Goal: Information Seeking & Learning: Learn about a topic

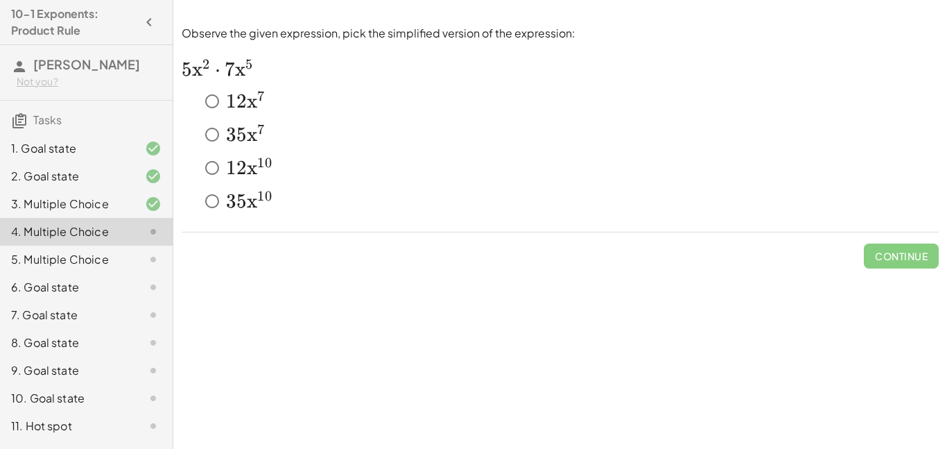
click at [248, 78] on span "5" at bounding box center [249, 70] width 8 height 24
click at [891, 248] on button "Check" at bounding box center [910, 255] width 58 height 25
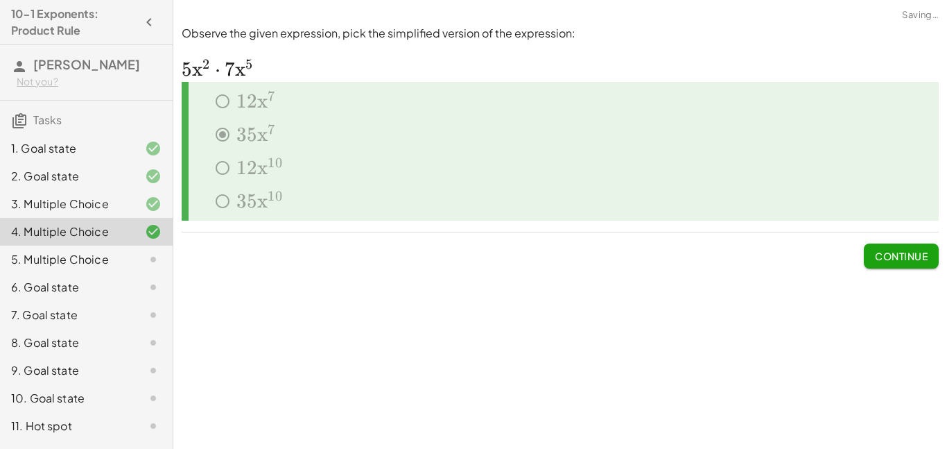
click at [890, 251] on span "Continue" at bounding box center [901, 256] width 53 height 12
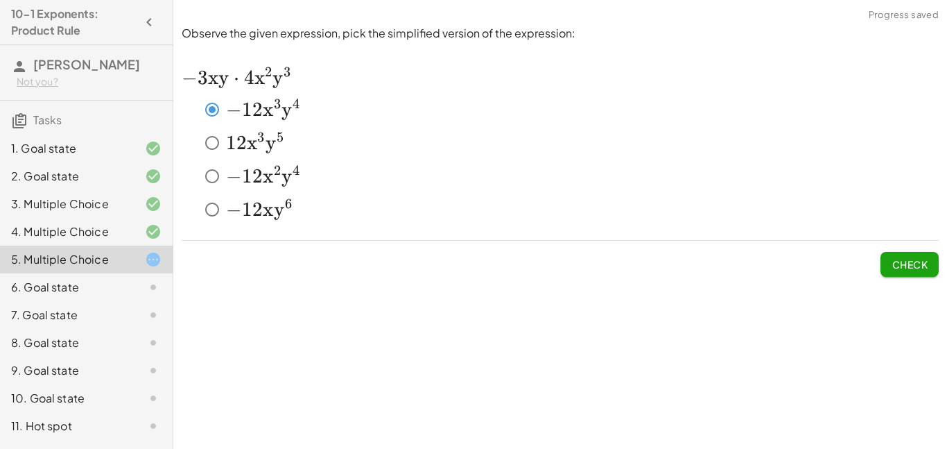
click at [914, 259] on span "Check" at bounding box center [910, 264] width 36 height 12
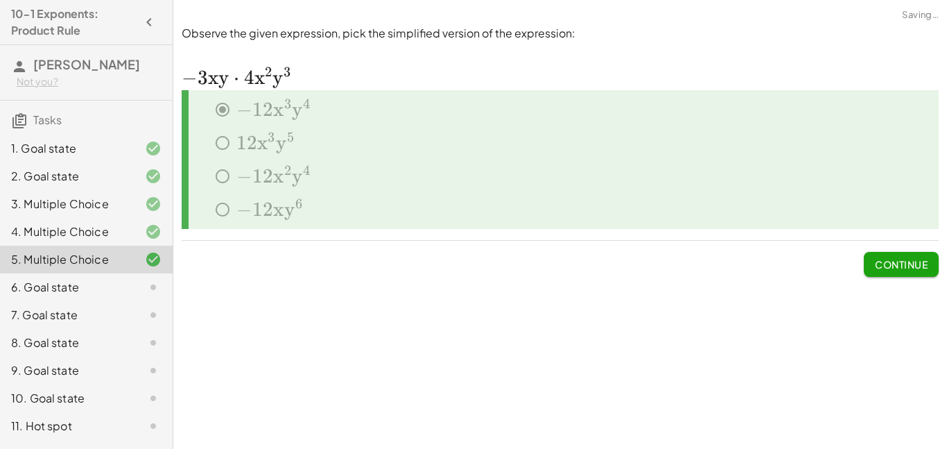
click at [914, 259] on span "Continue" at bounding box center [901, 264] width 53 height 12
click at [0, 0] on div at bounding box center [0, 0] width 0 height 0
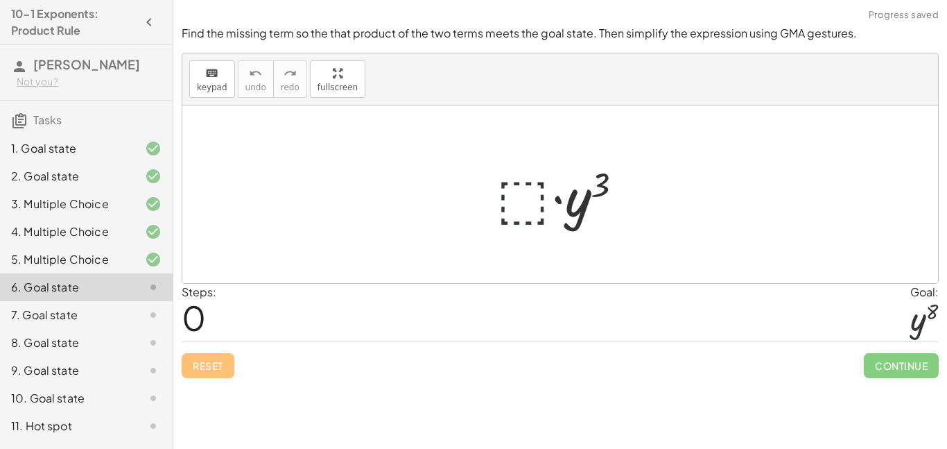
click at [523, 198] on div at bounding box center [566, 194] width 152 height 71
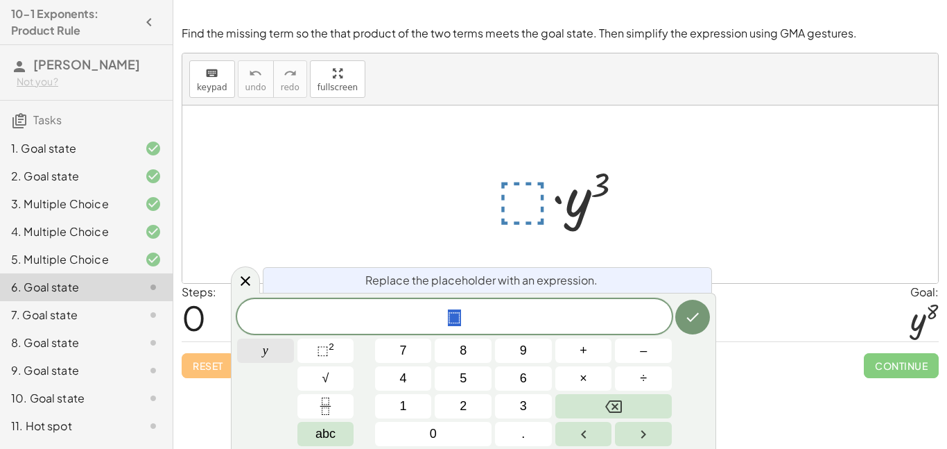
click at [260, 346] on button "y" at bounding box center [265, 350] width 57 height 24
click at [471, 382] on button "5" at bounding box center [463, 378] width 57 height 24
click at [634, 409] on button "Backspace" at bounding box center [613, 406] width 116 height 24
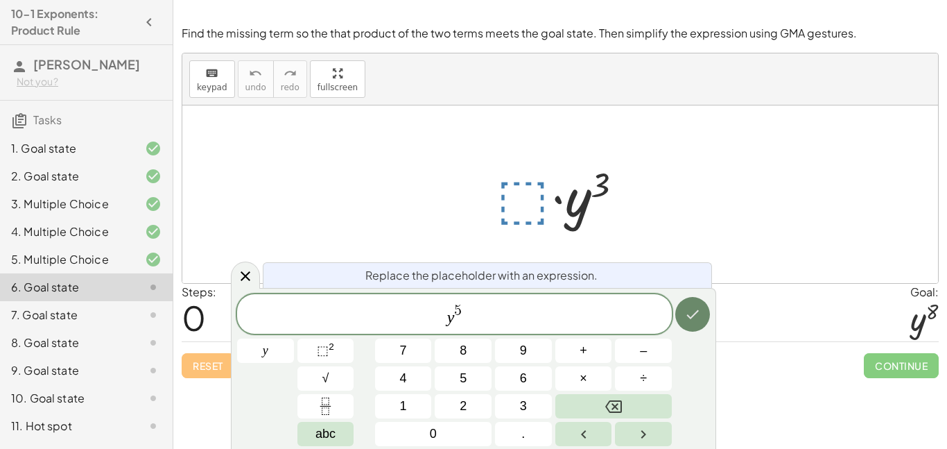
click at [702, 303] on button "Done" at bounding box center [692, 314] width 35 height 35
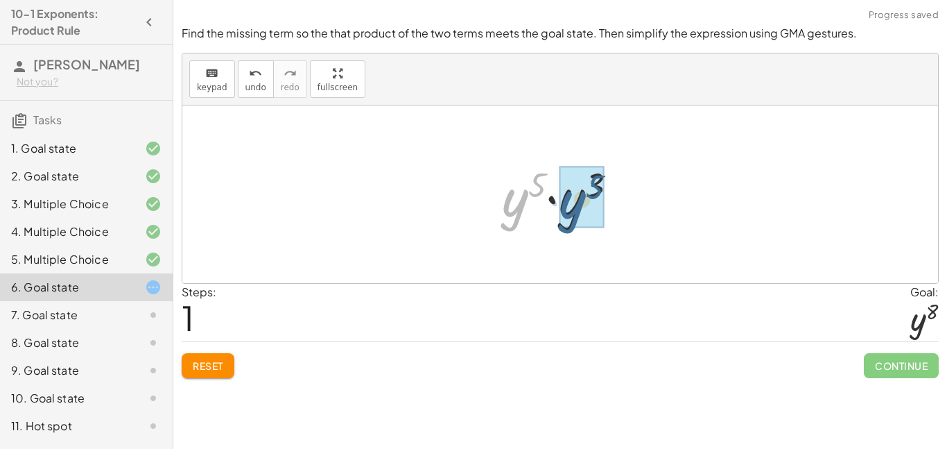
drag, startPoint x: 513, startPoint y: 214, endPoint x: 572, endPoint y: 216, distance: 59.0
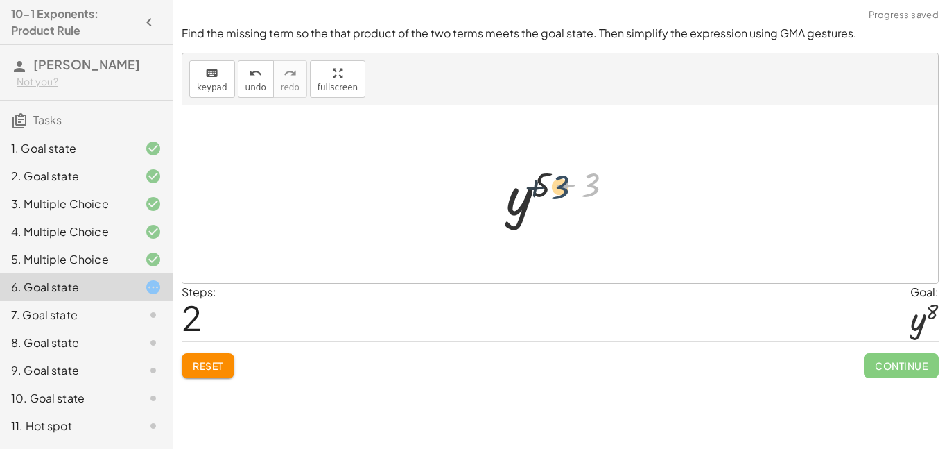
drag, startPoint x: 589, startPoint y: 182, endPoint x: 555, endPoint y: 184, distance: 34.7
click at [555, 184] on div at bounding box center [565, 194] width 132 height 69
click at [543, 185] on div at bounding box center [565, 194] width 132 height 69
drag, startPoint x: 592, startPoint y: 185, endPoint x: 538, endPoint y: 187, distance: 54.1
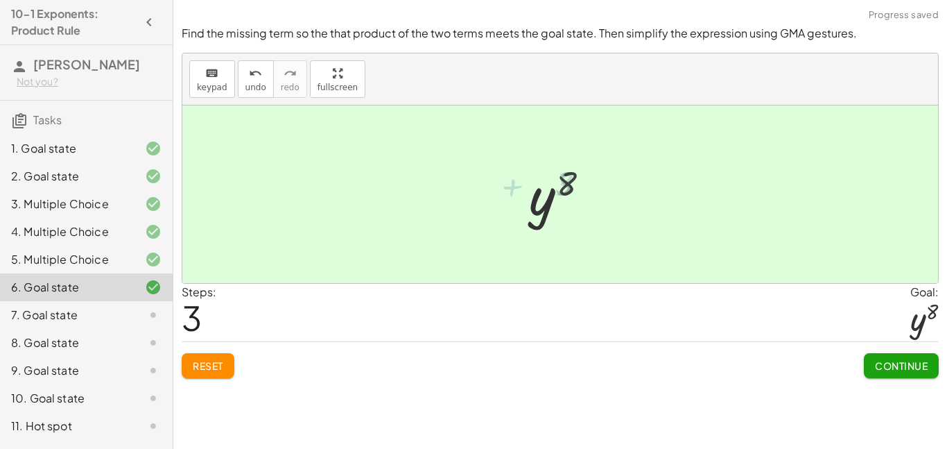
click at [538, 187] on div at bounding box center [565, 194] width 84 height 69
click at [655, 220] on div at bounding box center [560, 193] width 756 height 177
click at [908, 359] on span "Continue" at bounding box center [901, 365] width 53 height 12
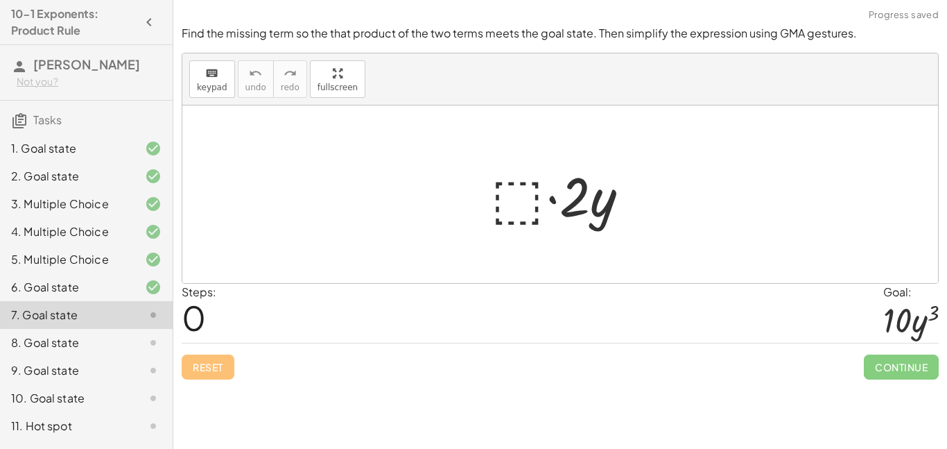
click at [515, 189] on div at bounding box center [565, 194] width 163 height 71
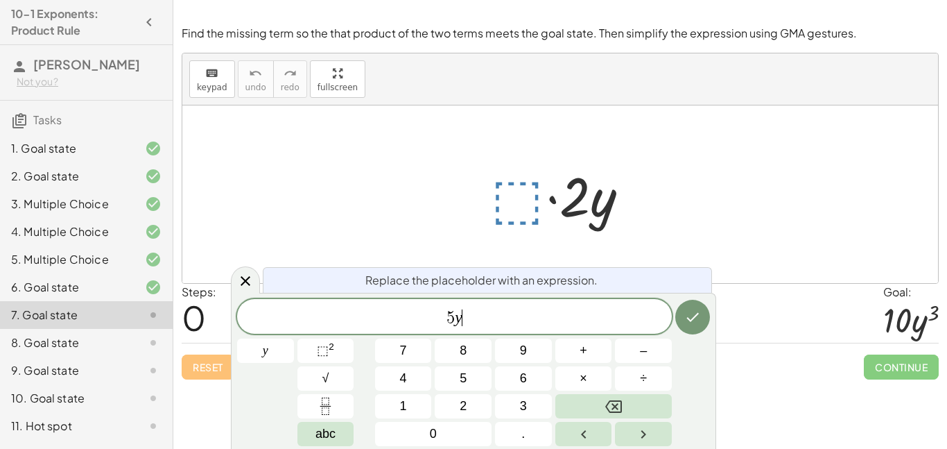
scroll to position [3, 0]
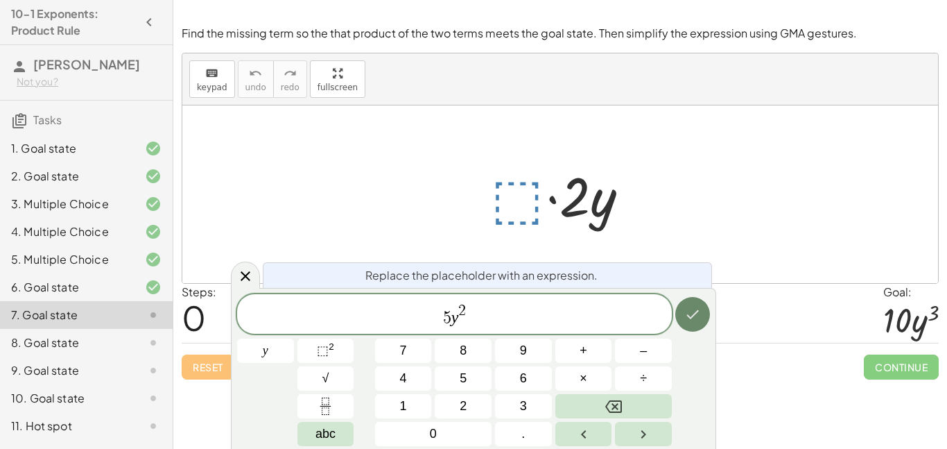
click at [690, 307] on icon "Done" at bounding box center [692, 314] width 17 height 17
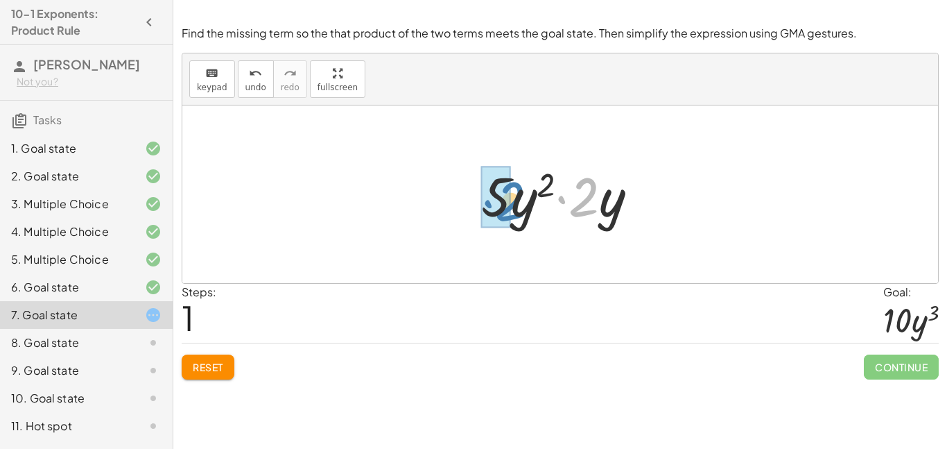
drag, startPoint x: 590, startPoint y: 202, endPoint x: 516, endPoint y: 206, distance: 74.3
click at [516, 206] on div at bounding box center [565, 194] width 182 height 71
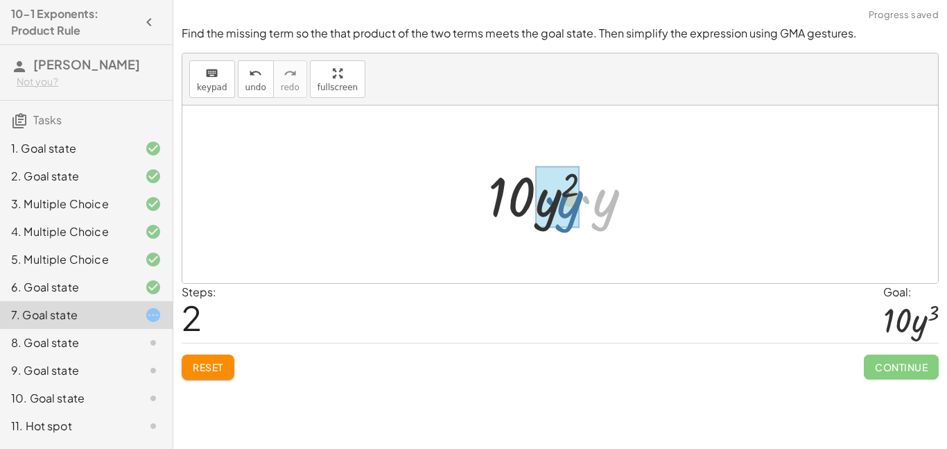
drag, startPoint x: 609, startPoint y: 209, endPoint x: 570, endPoint y: 211, distance: 38.9
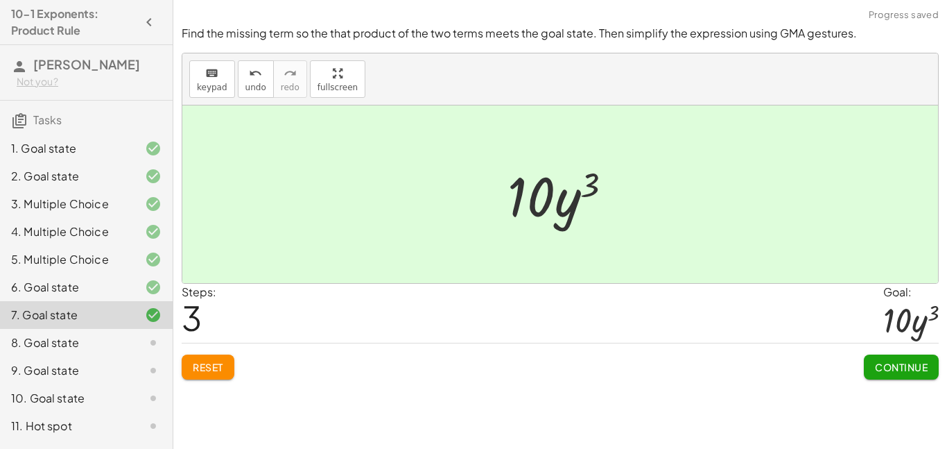
click at [924, 358] on button "Continue" at bounding box center [901, 366] width 75 height 25
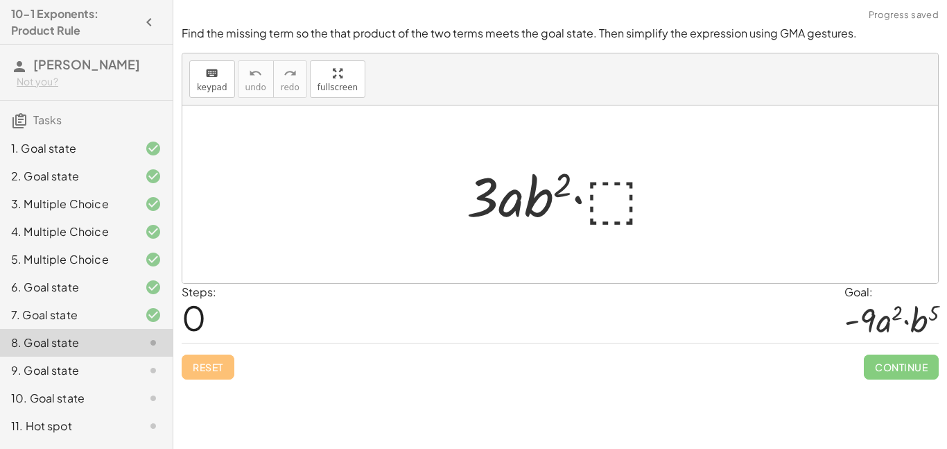
click at [601, 209] on div at bounding box center [566, 194] width 212 height 71
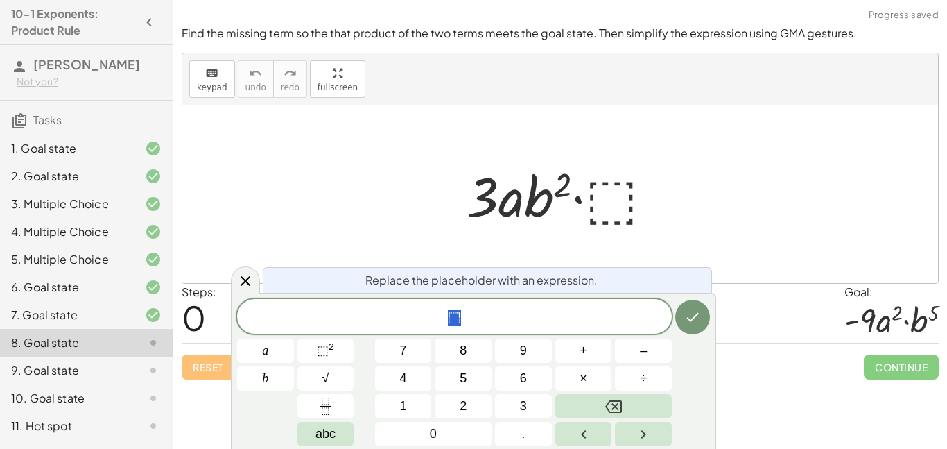
scroll to position [3, 0]
click at [637, 345] on button "–" at bounding box center [643, 350] width 57 height 24
click at [519, 402] on button "3" at bounding box center [523, 406] width 57 height 24
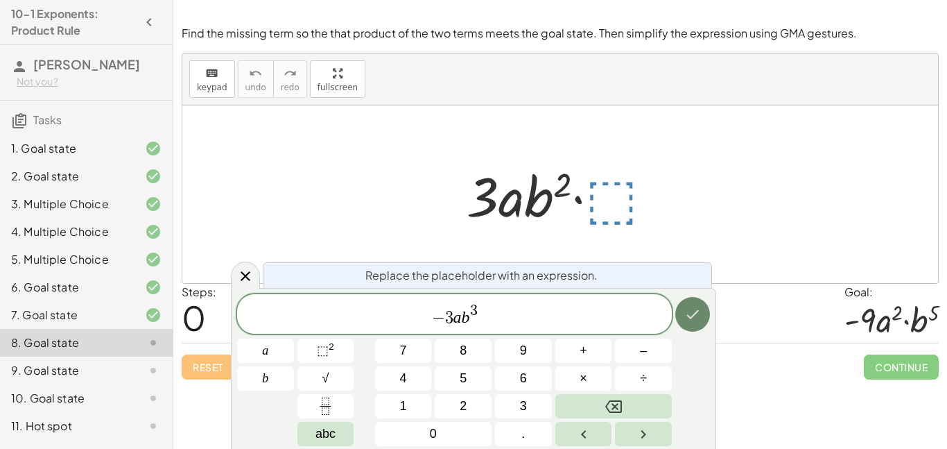
click at [694, 317] on icon "Done" at bounding box center [692, 314] width 17 height 17
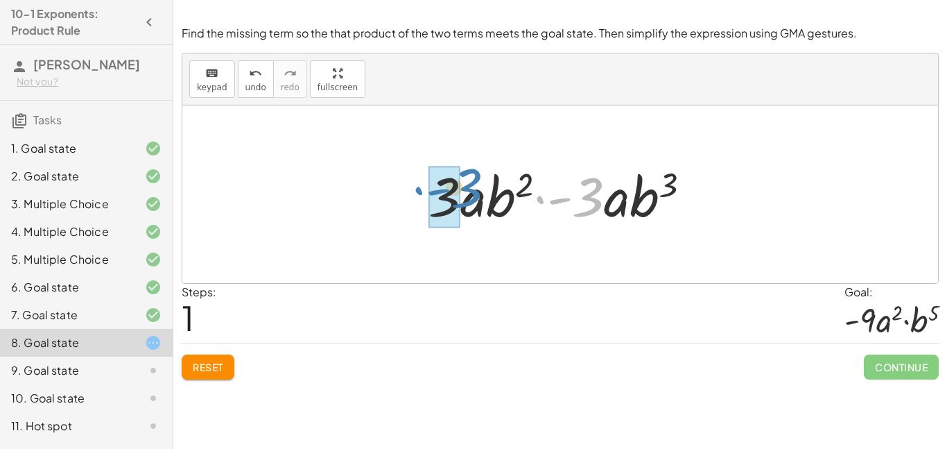
drag, startPoint x: 578, startPoint y: 200, endPoint x: 453, endPoint y: 191, distance: 124.4
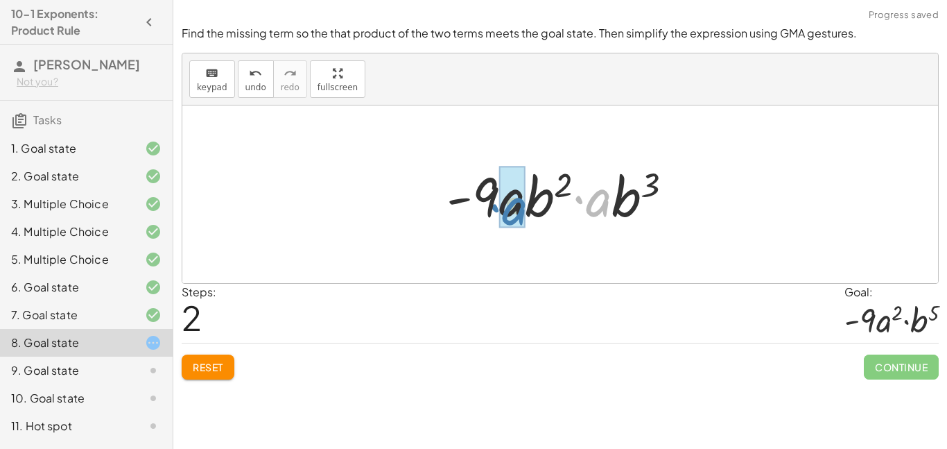
drag, startPoint x: 602, startPoint y: 202, endPoint x: 523, endPoint y: 210, distance: 79.5
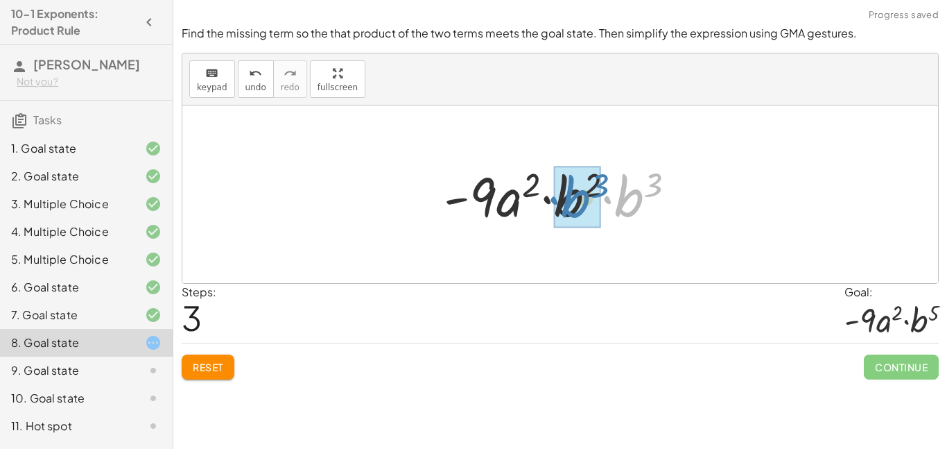
drag, startPoint x: 637, startPoint y: 200, endPoint x: 582, endPoint y: 200, distance: 55.5
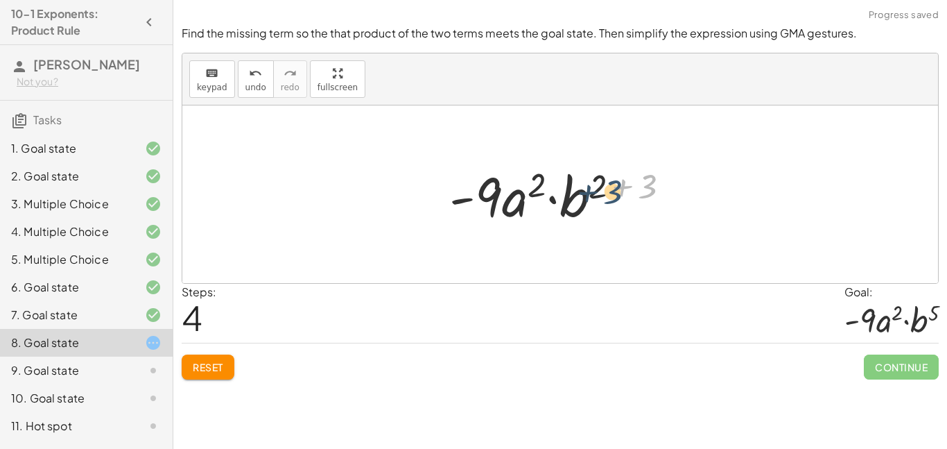
drag, startPoint x: 640, startPoint y: 185, endPoint x: 604, endPoint y: 191, distance: 36.5
click at [604, 191] on div at bounding box center [564, 194] width 245 height 71
drag, startPoint x: 637, startPoint y: 191, endPoint x: 595, endPoint y: 189, distance: 42.3
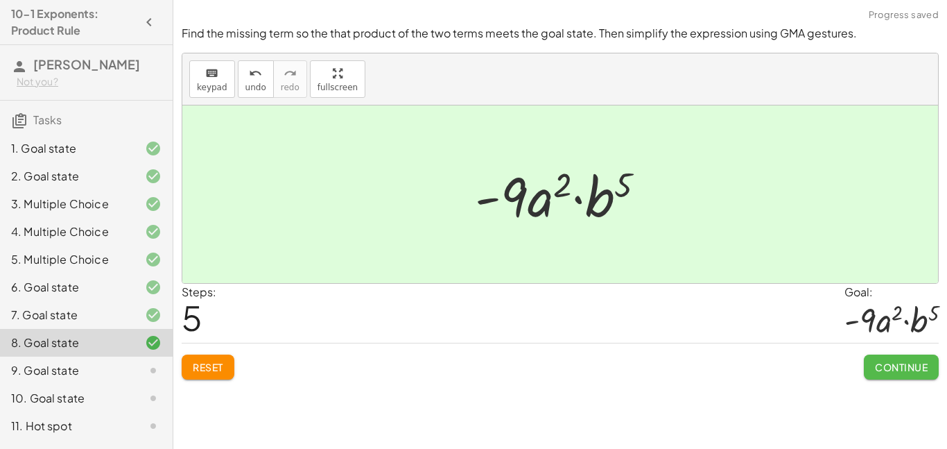
click at [906, 369] on span "Continue" at bounding box center [901, 367] width 53 height 12
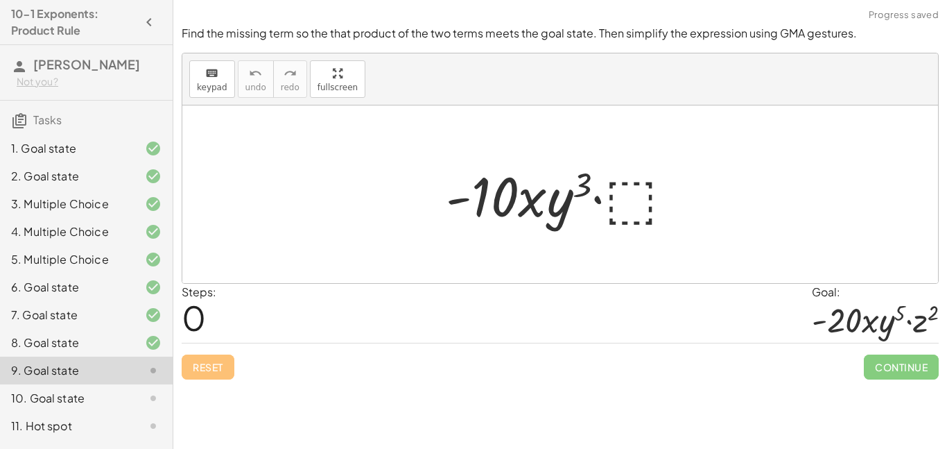
click at [636, 201] on div at bounding box center [565, 194] width 252 height 71
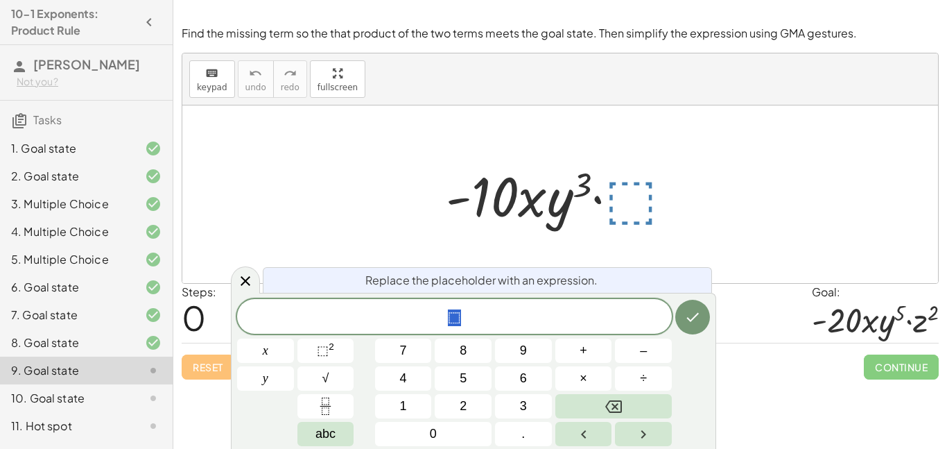
scroll to position [8, 0]
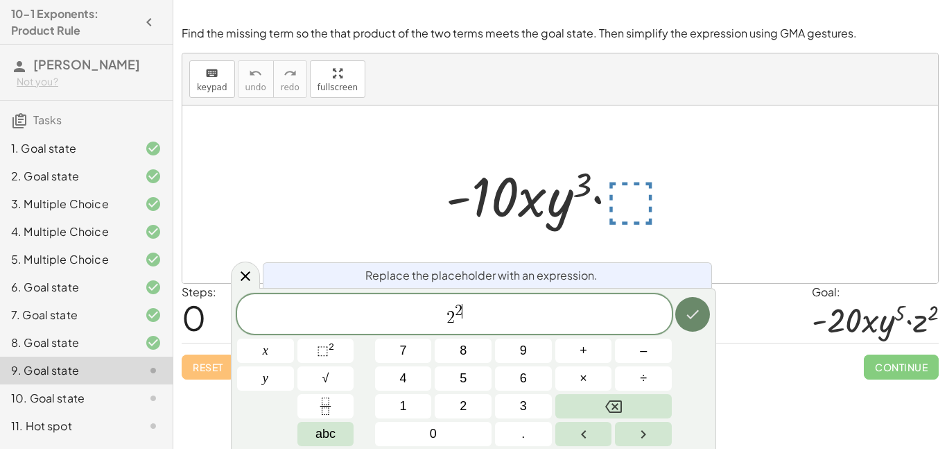
click at [703, 307] on button "Done" at bounding box center [692, 314] width 35 height 35
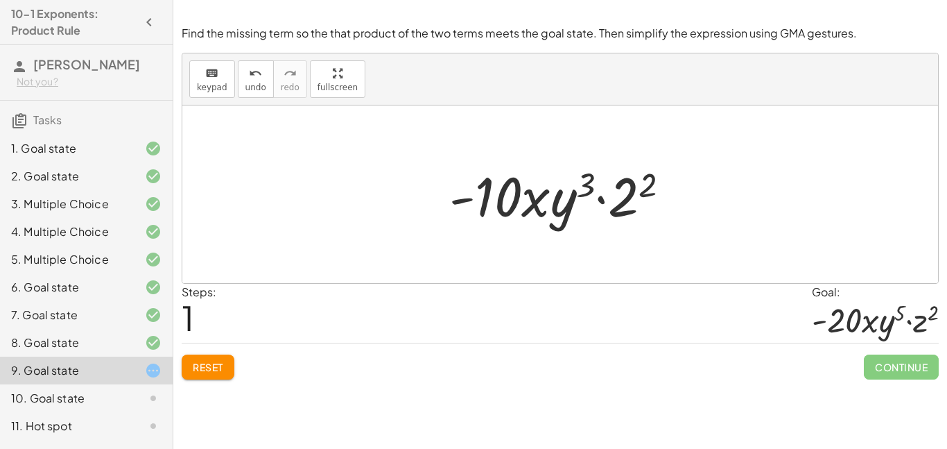
click at [625, 193] on div at bounding box center [565, 194] width 246 height 71
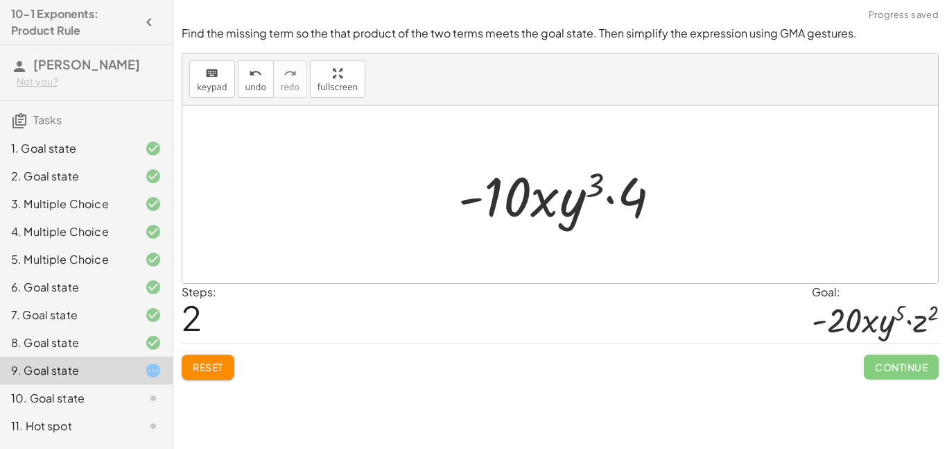
click at [207, 365] on span "Reset" at bounding box center [208, 367] width 31 height 12
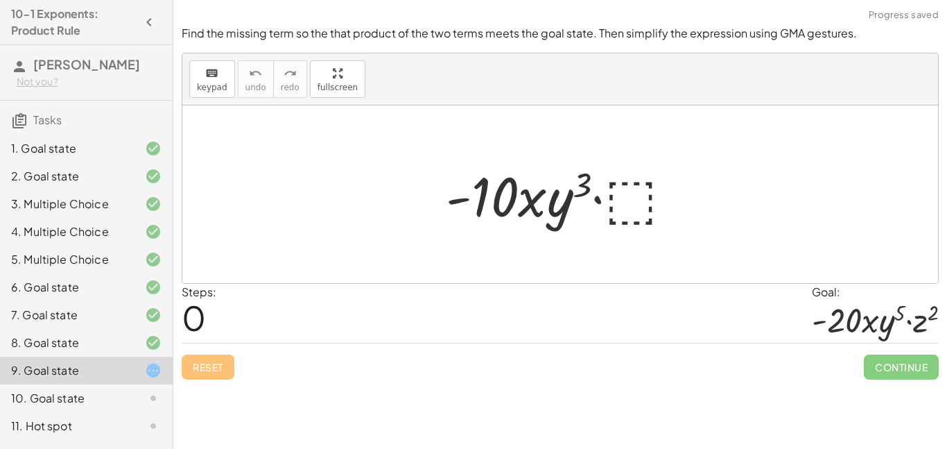
click at [620, 193] on div at bounding box center [565, 194] width 252 height 71
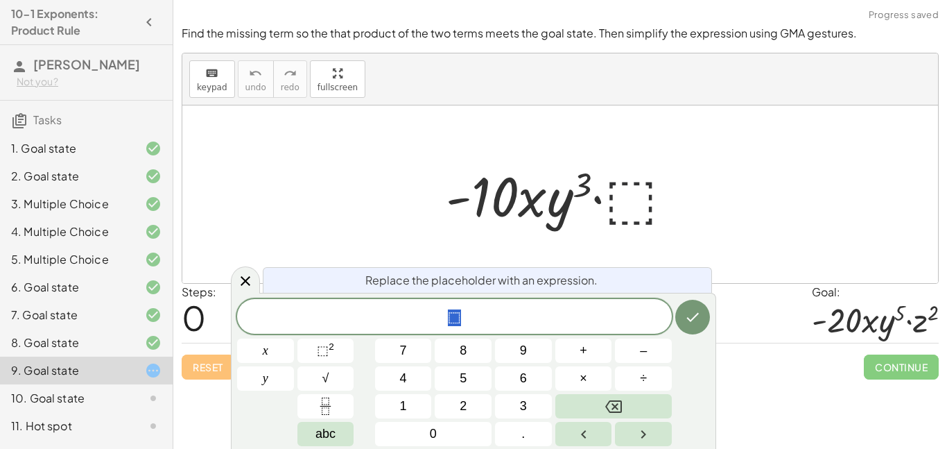
scroll to position [8, 0]
click at [447, 322] on span "⬚" at bounding box center [454, 317] width 435 height 19
click at [459, 324] on span "⬚" at bounding box center [454, 317] width 13 height 17
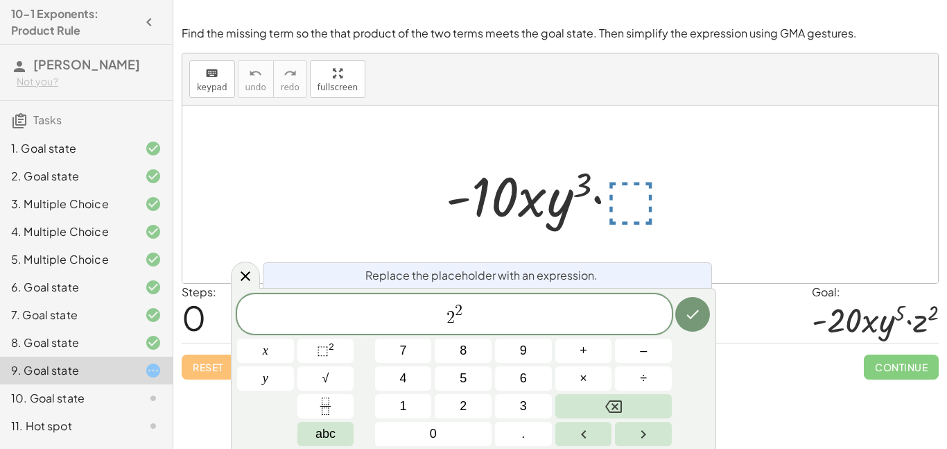
click at [469, 324] on span "​ 2 2" at bounding box center [454, 314] width 435 height 25
click at [575, 381] on button "×" at bounding box center [583, 378] width 57 height 24
click at [686, 318] on icon "Done" at bounding box center [692, 314] width 17 height 17
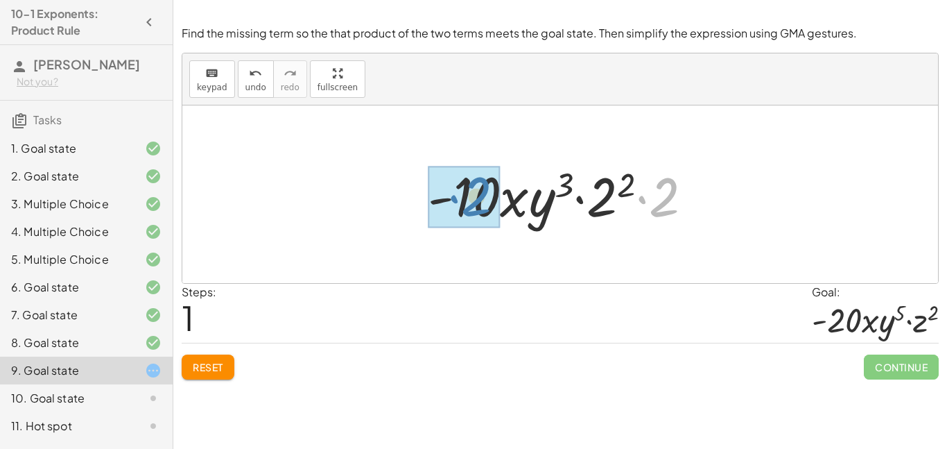
drag, startPoint x: 662, startPoint y: 204, endPoint x: 474, endPoint y: 203, distance: 188.6
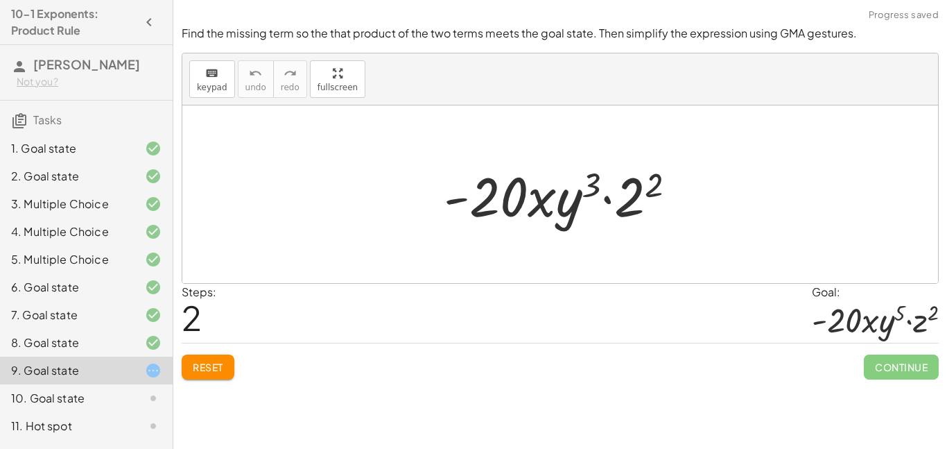
click at [216, 370] on span "Reset" at bounding box center [208, 367] width 31 height 12
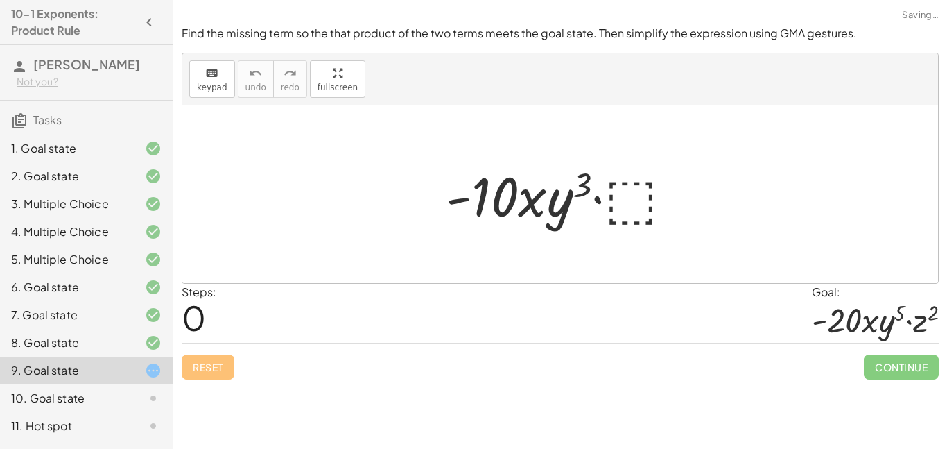
click at [626, 196] on div at bounding box center [565, 194] width 252 height 71
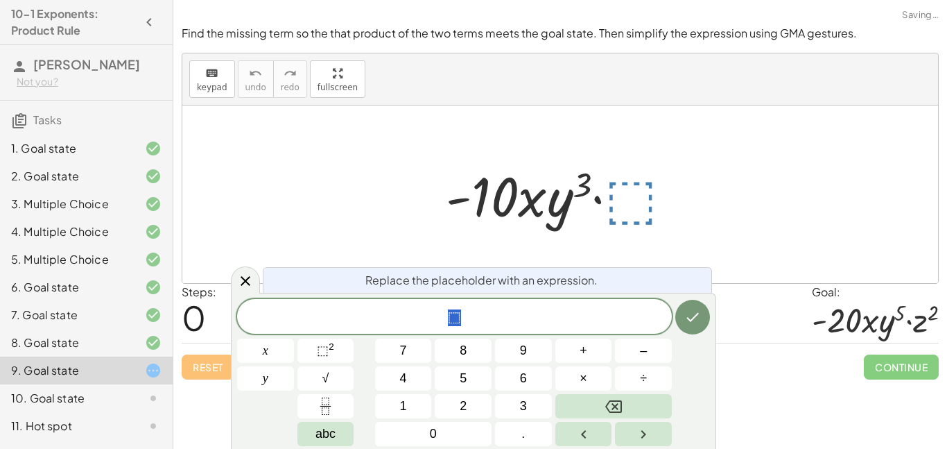
scroll to position [10, 0]
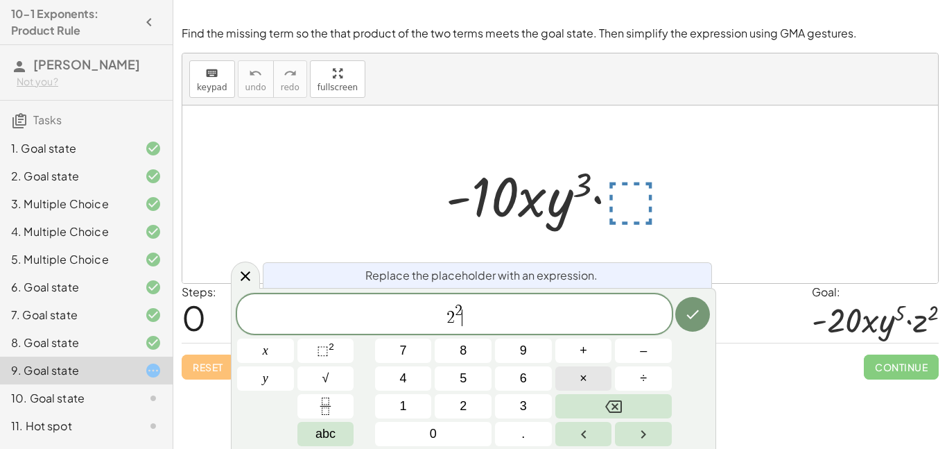
click at [582, 380] on span "×" at bounding box center [584, 378] width 8 height 19
click at [462, 401] on span "2" at bounding box center [463, 406] width 7 height 19
click at [267, 381] on span "y" at bounding box center [266, 378] width 6 height 19
click at [686, 320] on icon "Done" at bounding box center [692, 314] width 17 height 17
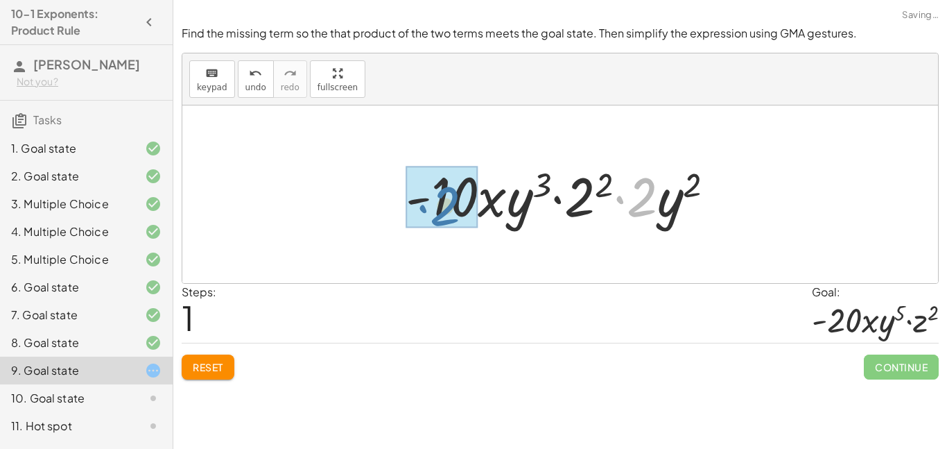
drag, startPoint x: 646, startPoint y: 198, endPoint x: 456, endPoint y: 205, distance: 190.1
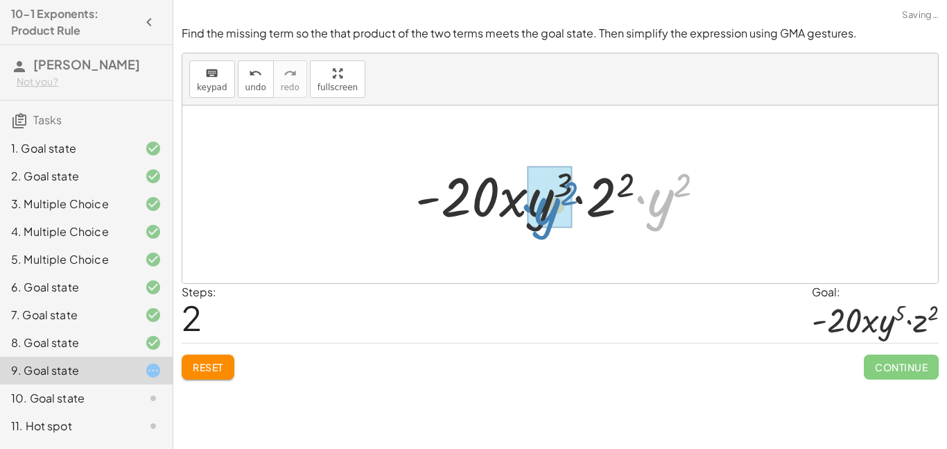
drag, startPoint x: 666, startPoint y: 206, endPoint x: 557, endPoint y: 212, distance: 108.3
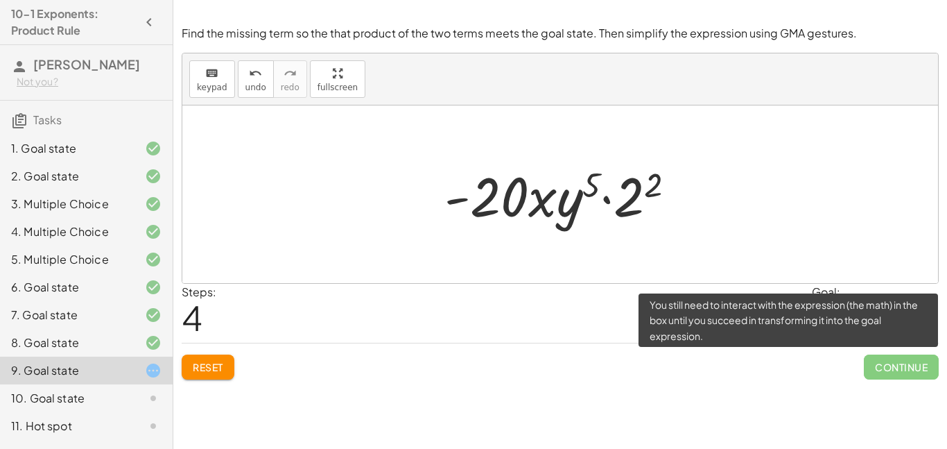
click at [890, 367] on span "Continue" at bounding box center [901, 366] width 75 height 25
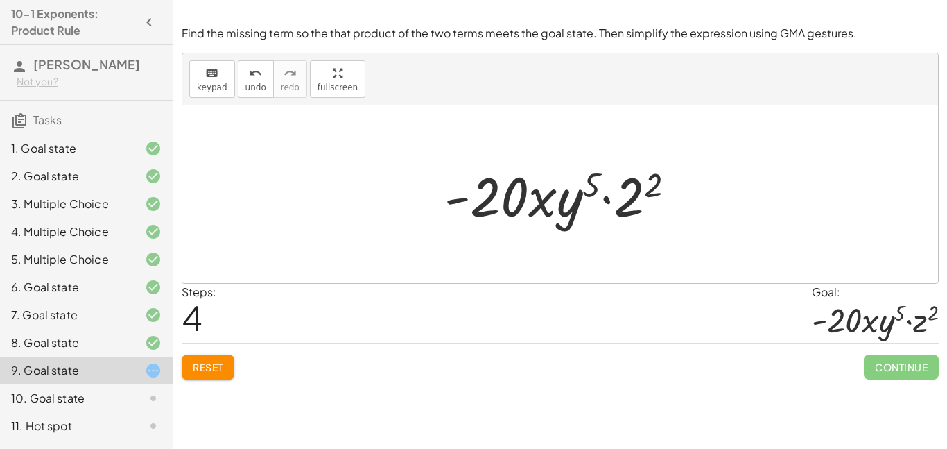
click at [633, 187] on div at bounding box center [566, 194] width 256 height 71
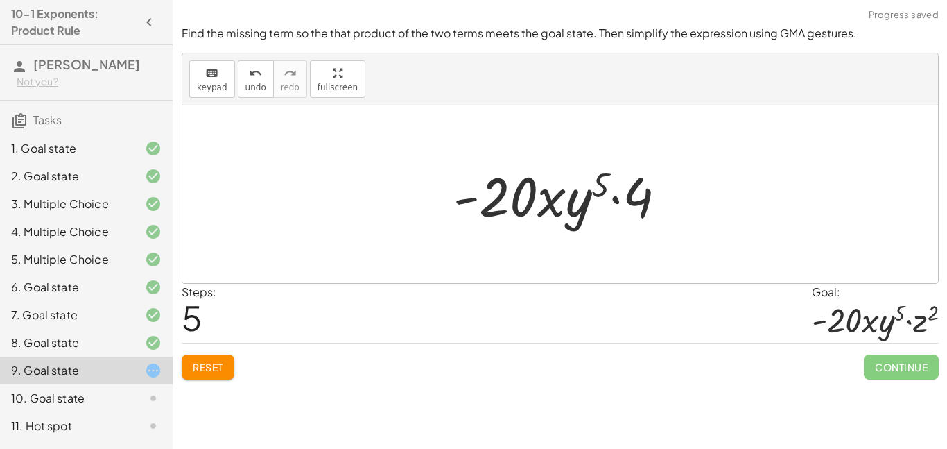
click at [631, 190] on div at bounding box center [566, 194] width 238 height 71
click at [218, 365] on span "Reset" at bounding box center [208, 367] width 31 height 12
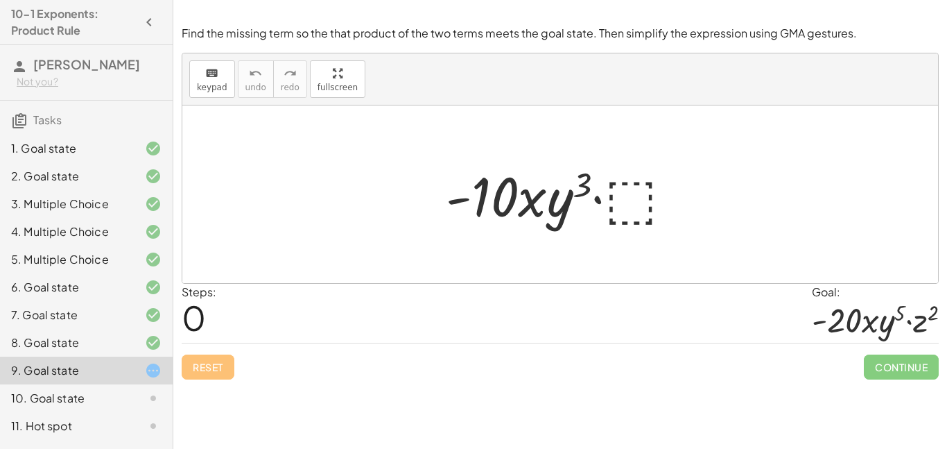
click at [626, 209] on div at bounding box center [565, 194] width 252 height 71
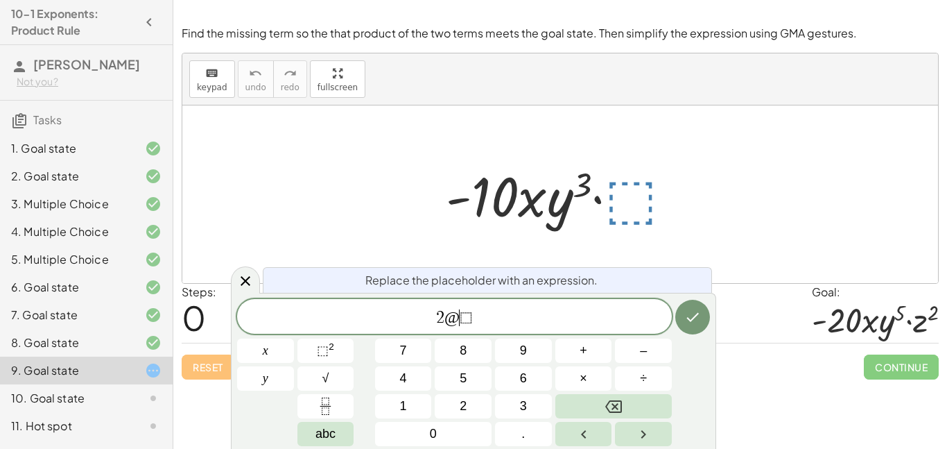
scroll to position [12, 0]
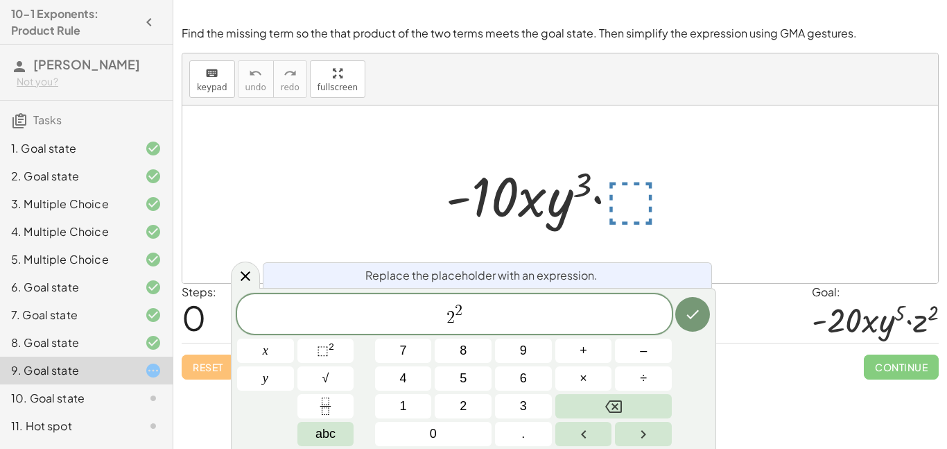
click at [448, 320] on span "2" at bounding box center [451, 317] width 8 height 17
click at [461, 318] on span "2" at bounding box center [463, 311] width 8 height 15
click at [445, 317] on span "2" at bounding box center [443, 317] width 8 height 17
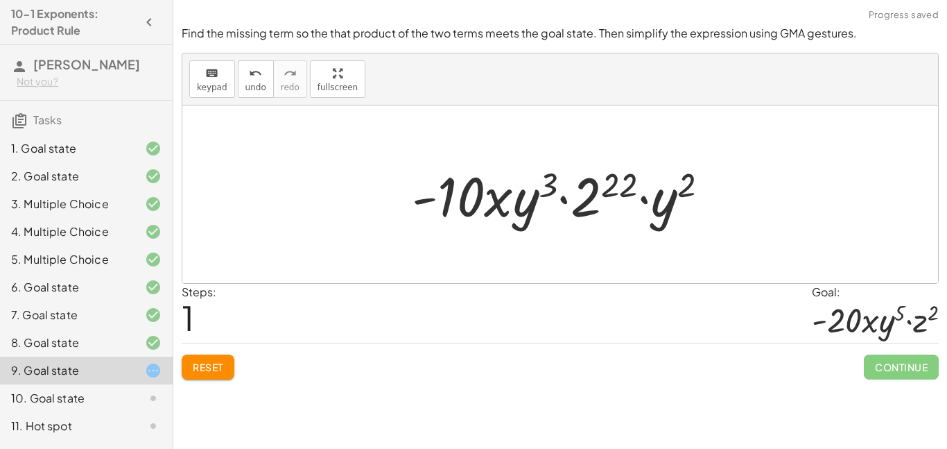
click at [629, 184] on div at bounding box center [566, 194] width 322 height 71
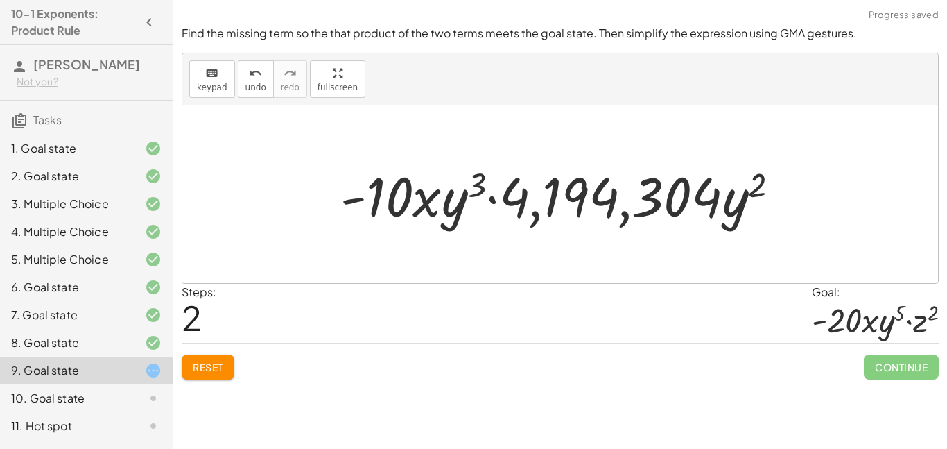
click at [218, 363] on span "Reset" at bounding box center [208, 367] width 31 height 12
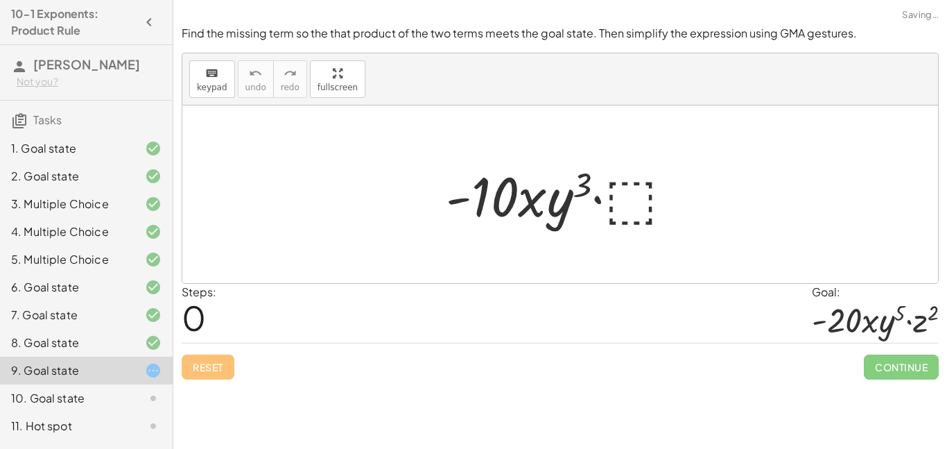
click at [633, 216] on div at bounding box center [565, 194] width 252 height 71
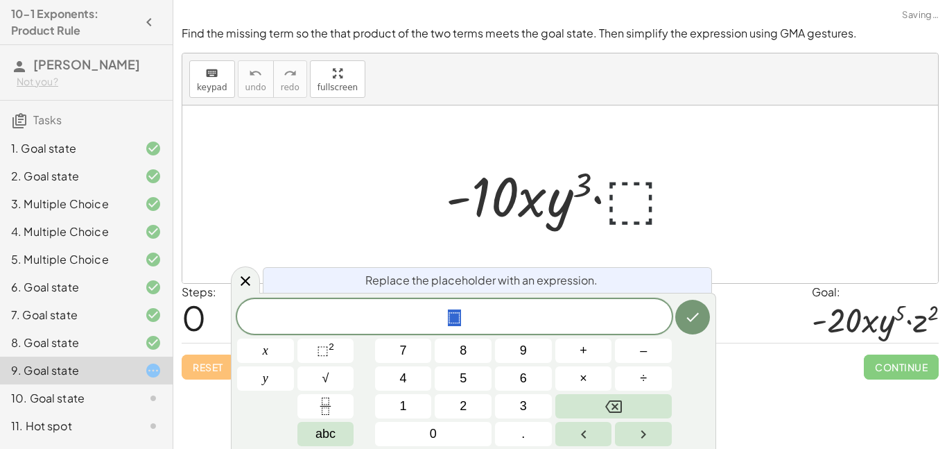
scroll to position [13, 0]
click at [477, 408] on button "2" at bounding box center [463, 406] width 57 height 24
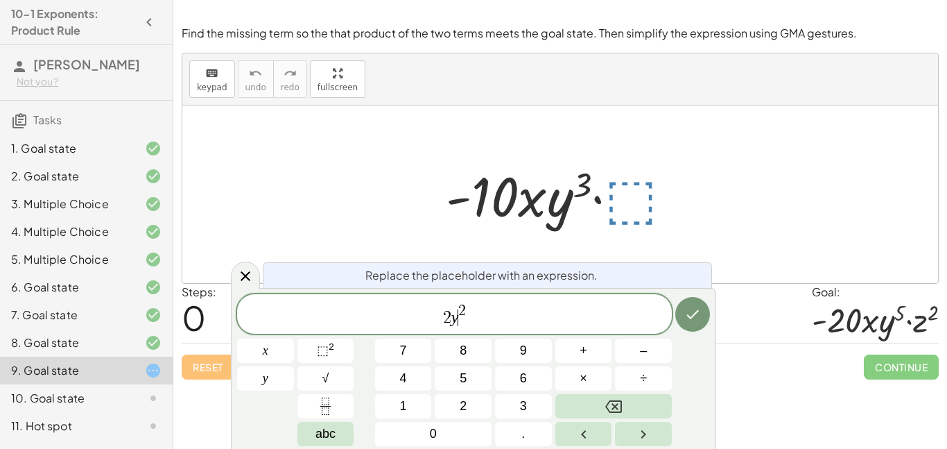
click at [482, 320] on span "2 y ​ 2" at bounding box center [454, 314] width 435 height 25
click at [580, 385] on span "×" at bounding box center [584, 378] width 8 height 19
click at [679, 316] on button "Done" at bounding box center [692, 314] width 35 height 35
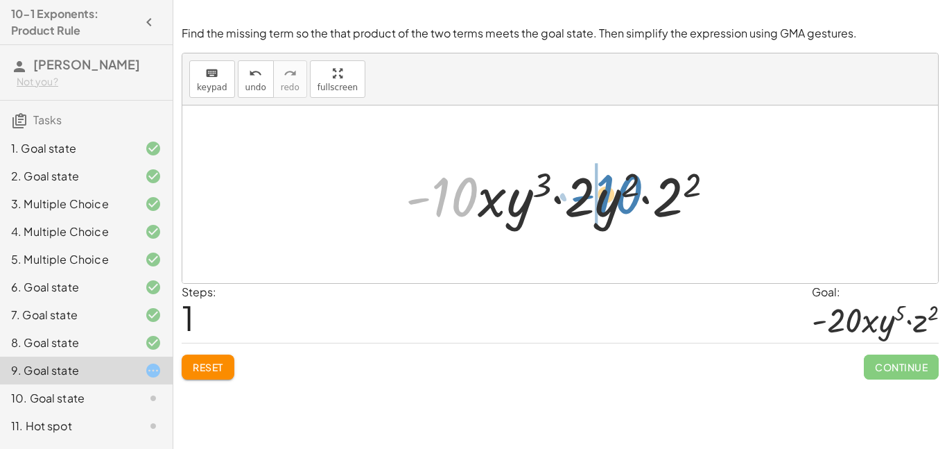
drag, startPoint x: 455, startPoint y: 197, endPoint x: 618, endPoint y: 194, distance: 163.7
click at [618, 194] on div at bounding box center [566, 194] width 334 height 71
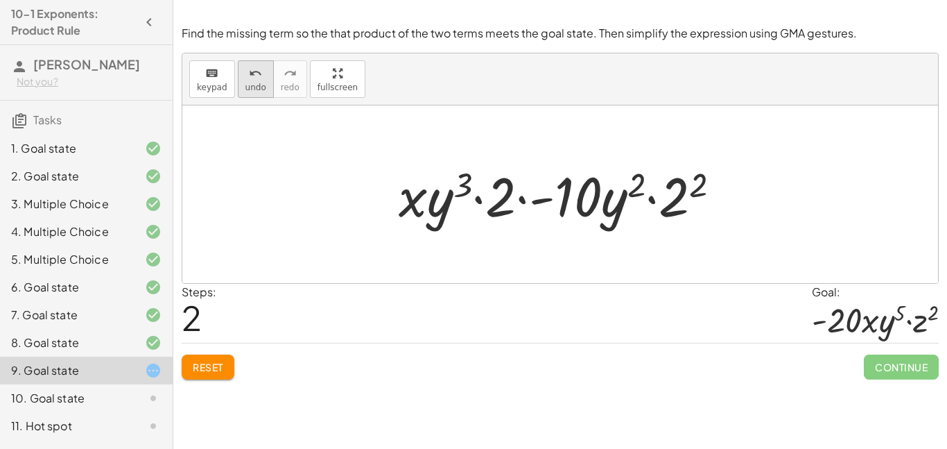
click at [249, 71] on icon "undo" at bounding box center [255, 73] width 13 height 17
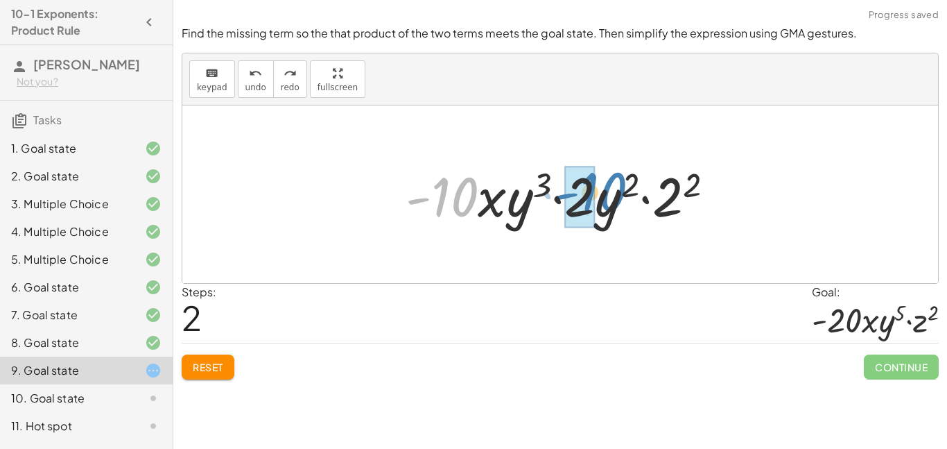
drag, startPoint x: 452, startPoint y: 196, endPoint x: 600, endPoint y: 191, distance: 148.5
click at [600, 191] on div at bounding box center [566, 194] width 334 height 71
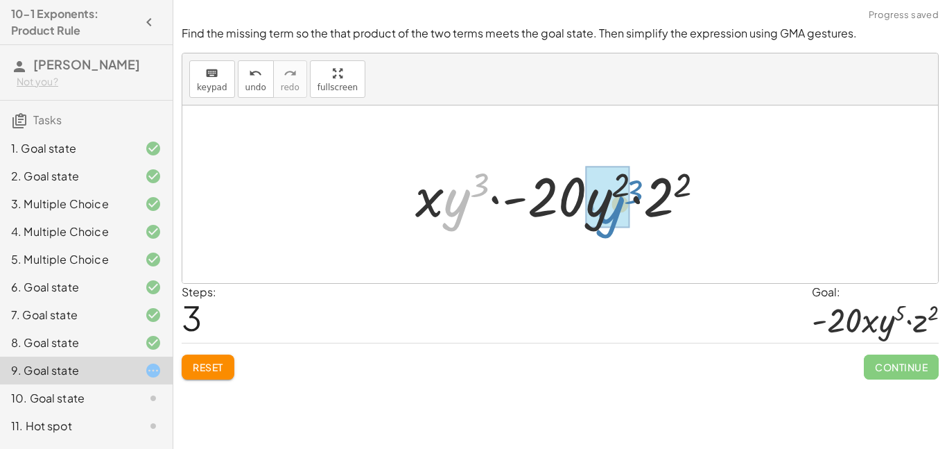
drag, startPoint x: 456, startPoint y: 202, endPoint x: 609, endPoint y: 209, distance: 154.1
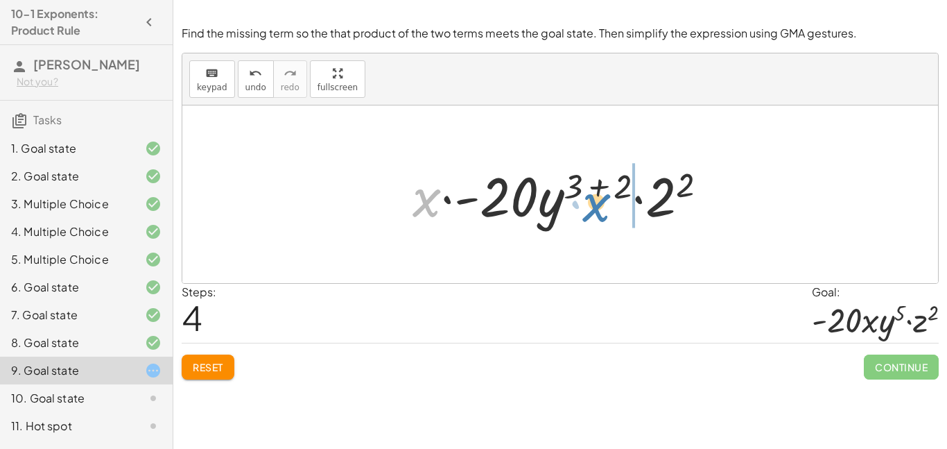
drag, startPoint x: 424, startPoint y: 200, endPoint x: 594, endPoint y: 205, distance: 169.9
click at [594, 205] on div at bounding box center [566, 194] width 320 height 71
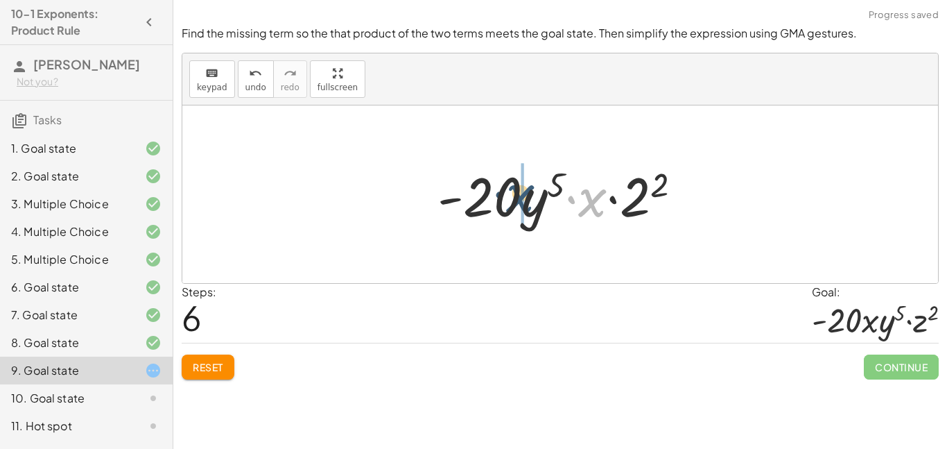
drag, startPoint x: 585, startPoint y: 200, endPoint x: 512, endPoint y: 197, distance: 73.5
click at [512, 197] on div at bounding box center [565, 194] width 269 height 71
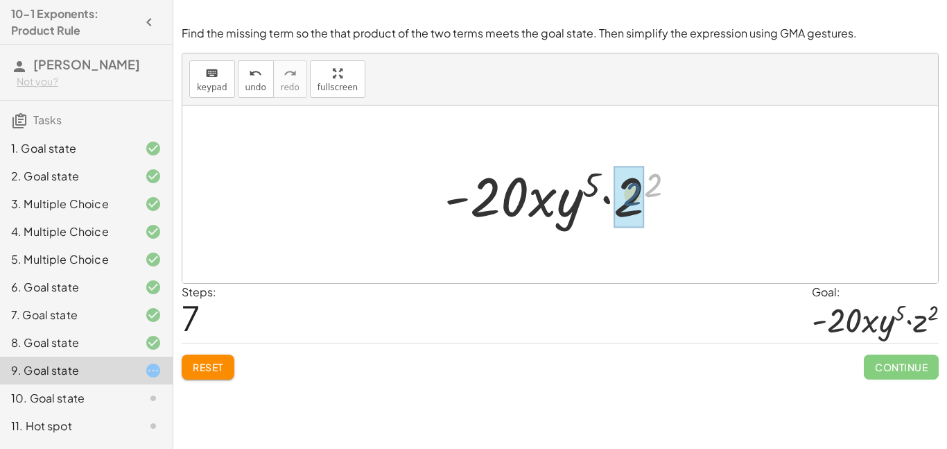
drag, startPoint x: 650, startPoint y: 188, endPoint x: 630, endPoint y: 198, distance: 23.0
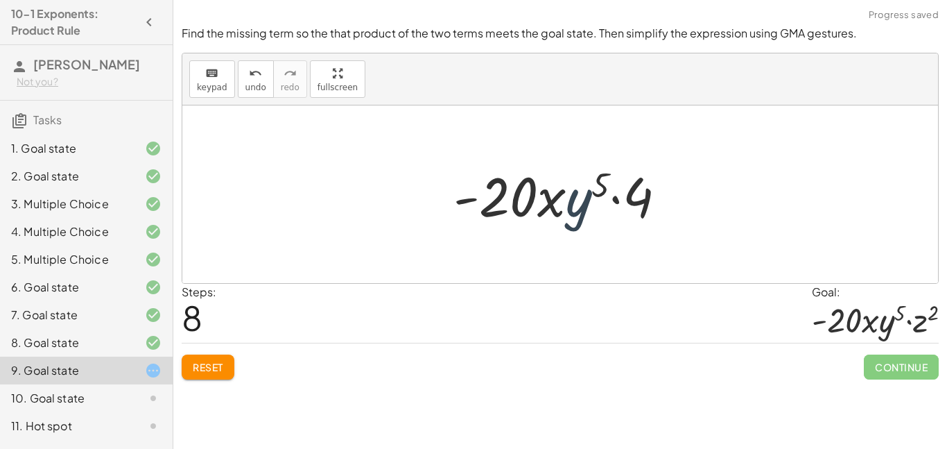
drag, startPoint x: 582, startPoint y: 203, endPoint x: 575, endPoint y: 204, distance: 7.0
click at [575, 204] on div at bounding box center [566, 194] width 238 height 71
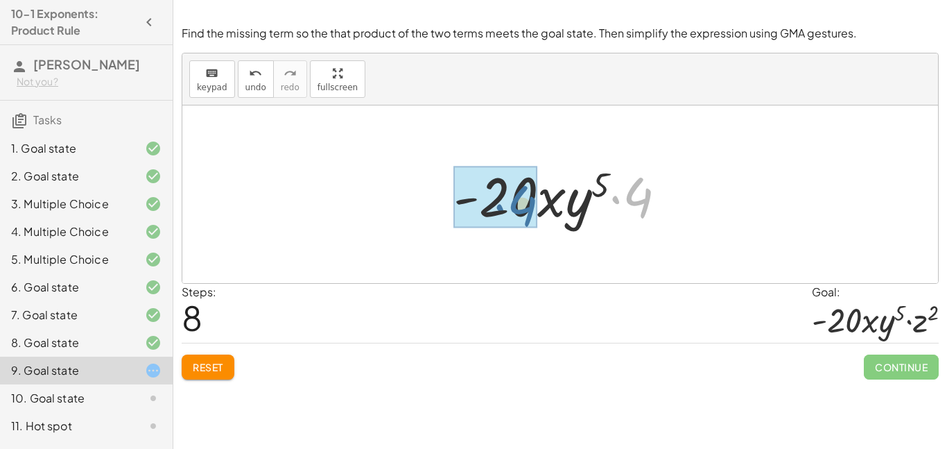
drag, startPoint x: 632, startPoint y: 198, endPoint x: 511, endPoint y: 206, distance: 121.6
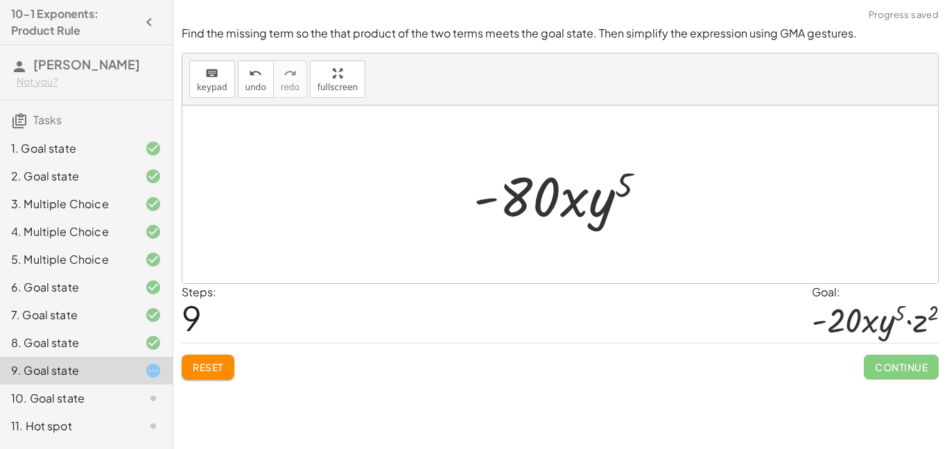
click at [610, 225] on div at bounding box center [565, 194] width 197 height 71
click at [846, 356] on div "Reset Continue" at bounding box center [560, 361] width 757 height 37
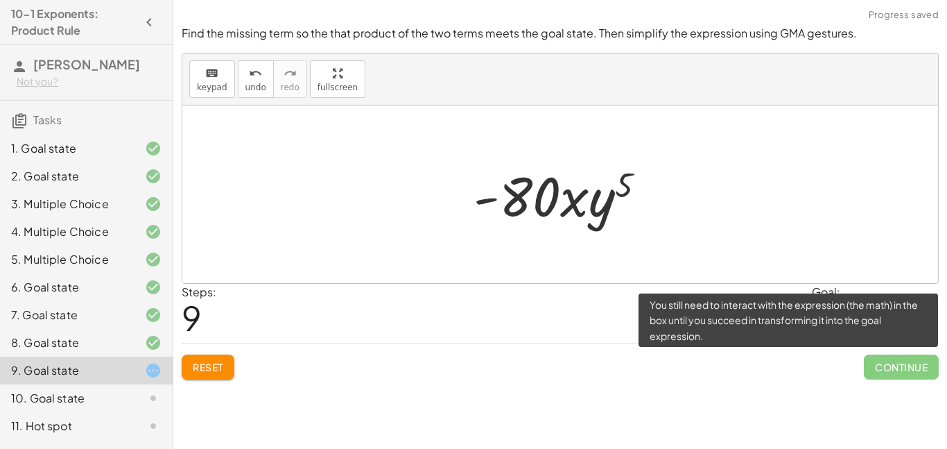
click at [906, 371] on span "Continue" at bounding box center [901, 366] width 75 height 25
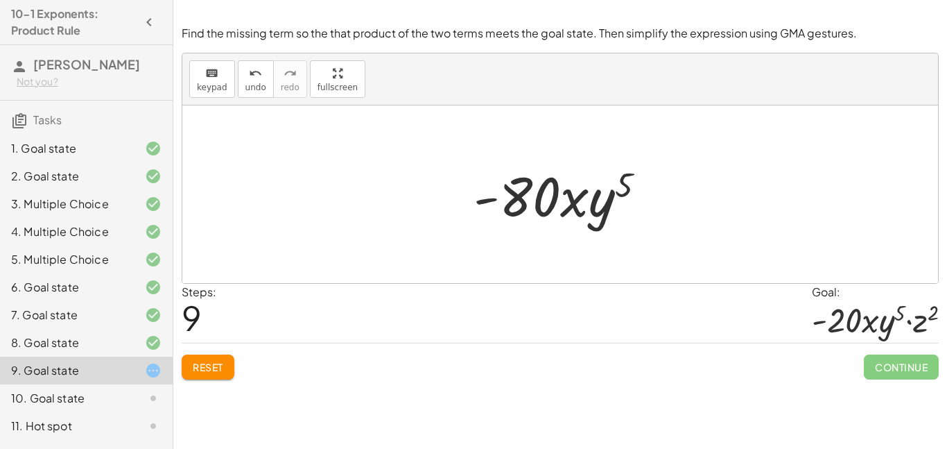
click at [559, 138] on div at bounding box center [560, 193] width 756 height 177
click at [96, 406] on div "10. Goal state" at bounding box center [67, 398] width 112 height 17
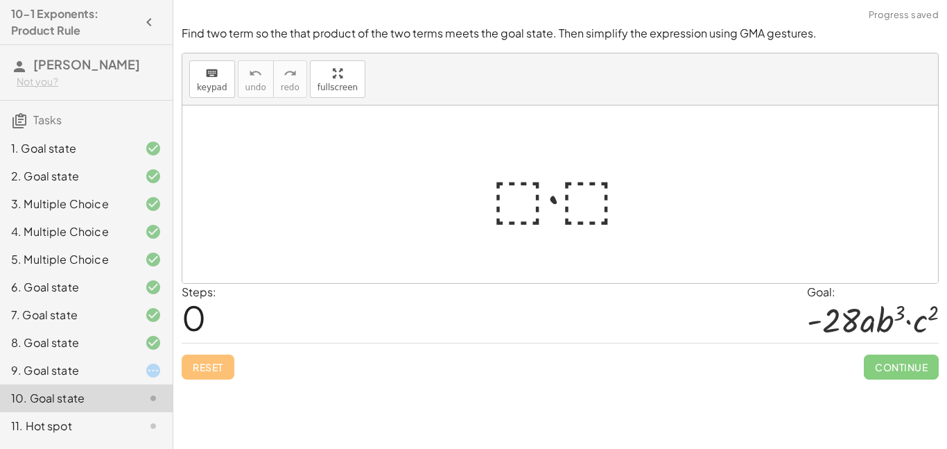
scroll to position [21, 0]
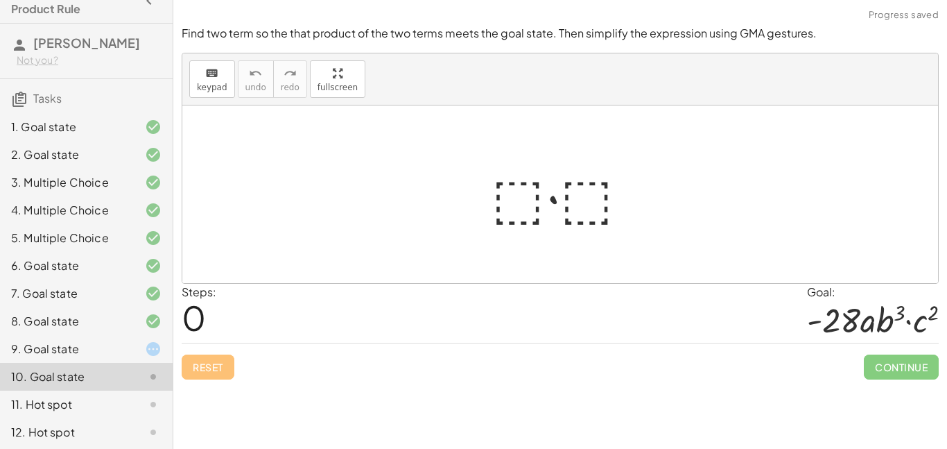
click at [528, 187] on div at bounding box center [566, 194] width 162 height 71
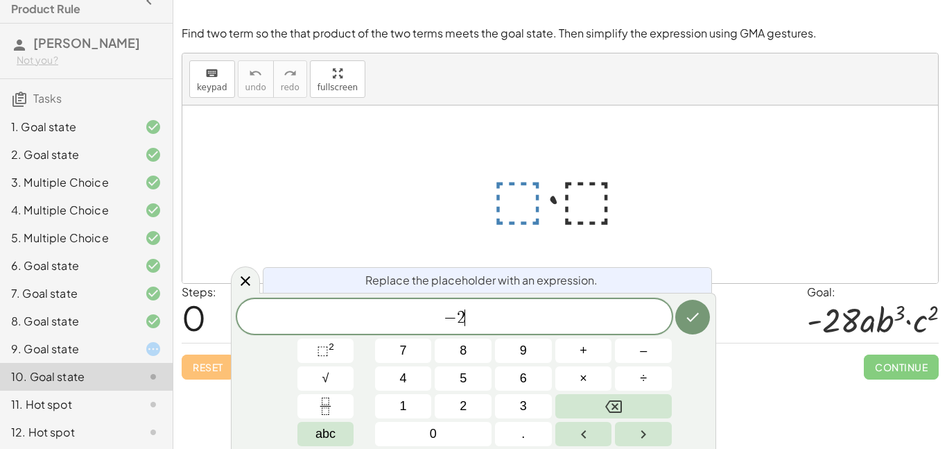
scroll to position [16, 0]
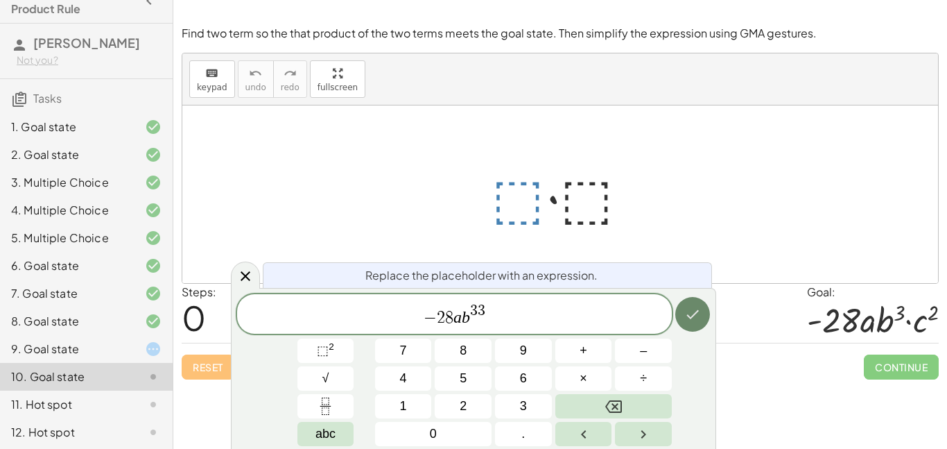
click at [688, 311] on icon "Done" at bounding box center [692, 314] width 17 height 17
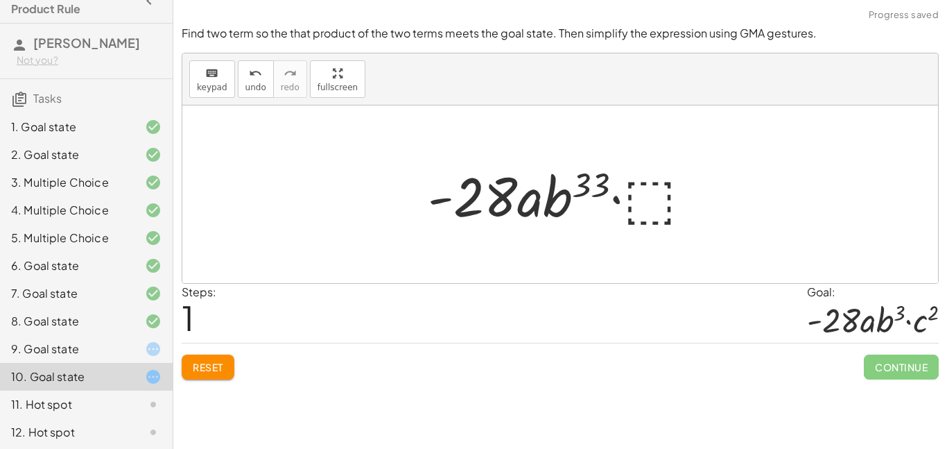
click at [605, 183] on div at bounding box center [565, 194] width 289 height 71
click at [231, 366] on button "Reset" at bounding box center [208, 366] width 53 height 25
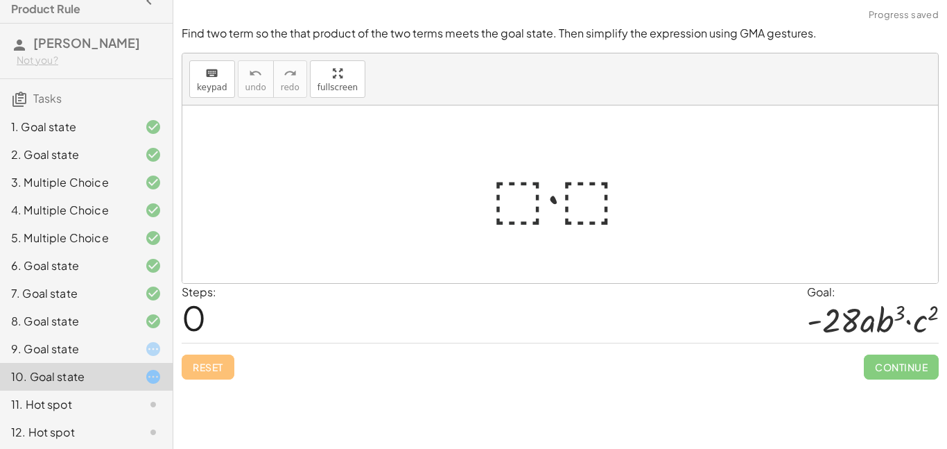
click at [509, 200] on div at bounding box center [566, 194] width 162 height 71
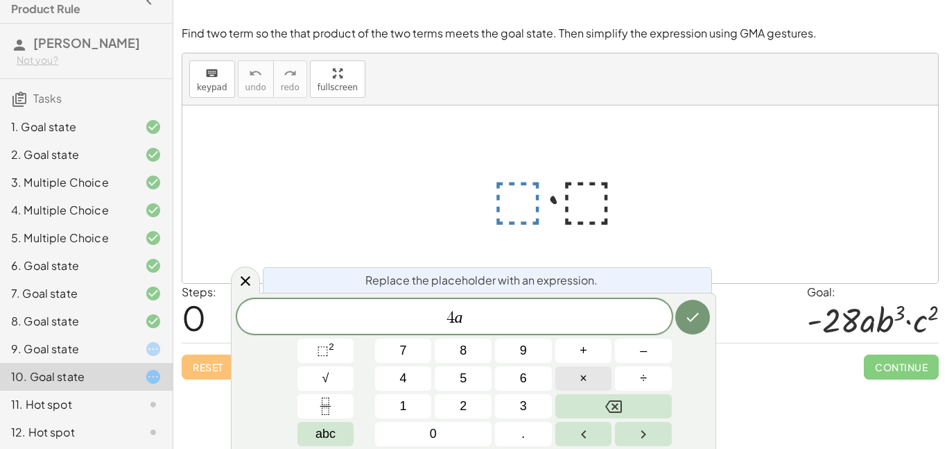
click at [572, 383] on button "×" at bounding box center [583, 378] width 57 height 24
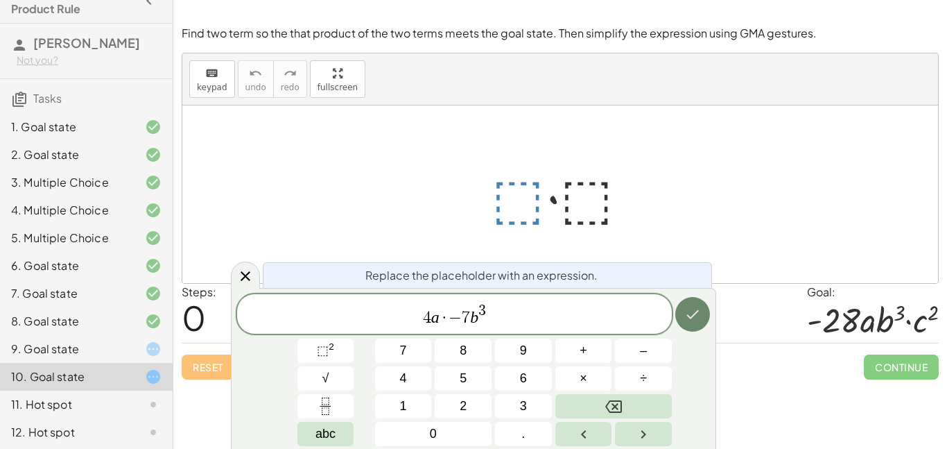
click at [695, 301] on button "Done" at bounding box center [692, 314] width 35 height 35
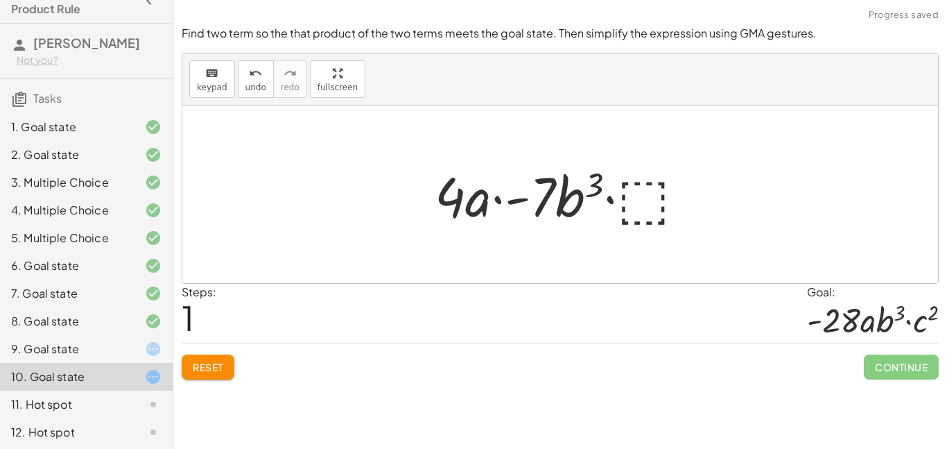
click at [639, 185] on div at bounding box center [566, 194] width 276 height 71
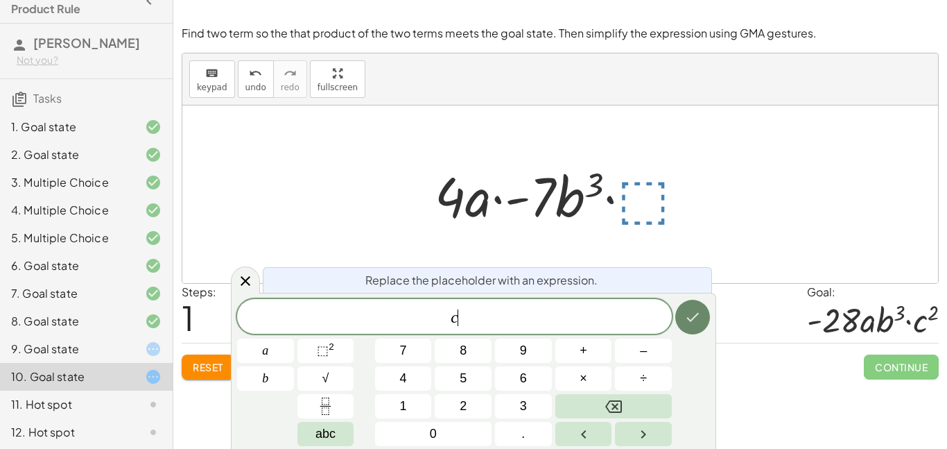
click at [686, 313] on icon "Done" at bounding box center [692, 317] width 17 height 17
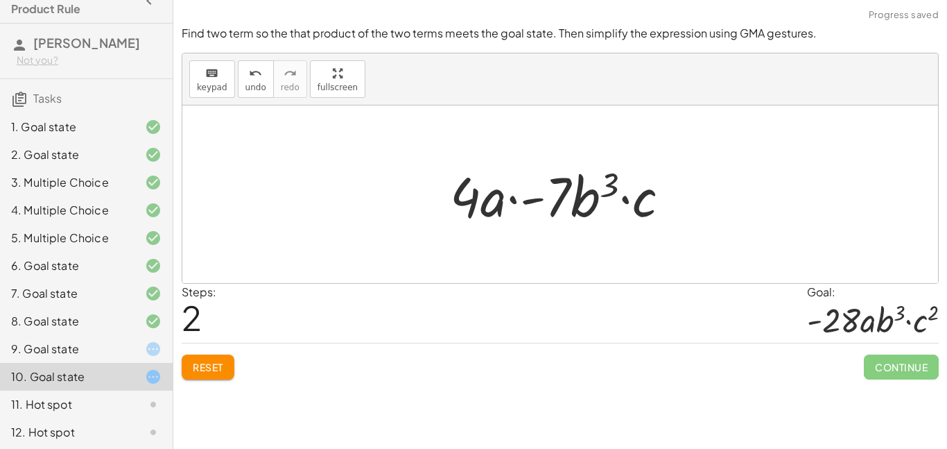
click at [493, 197] on div at bounding box center [565, 194] width 245 height 71
click at [217, 374] on button "Reset" at bounding box center [208, 366] width 53 height 25
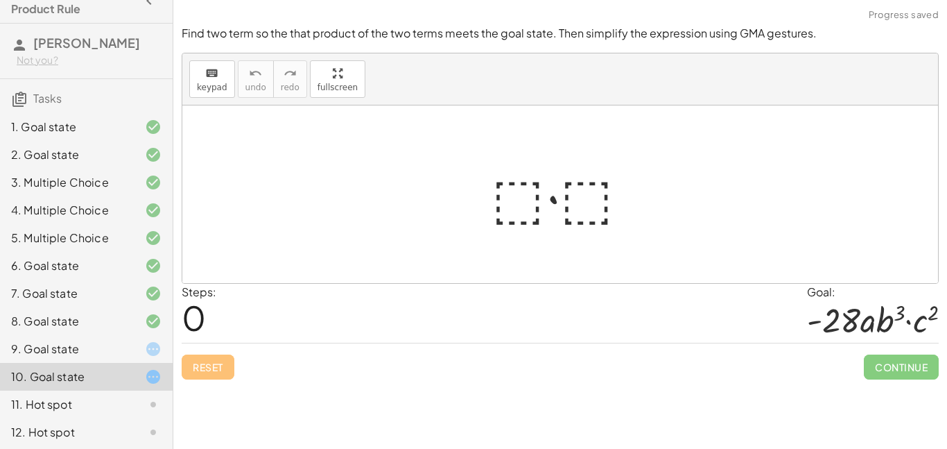
click at [514, 205] on div at bounding box center [566, 194] width 162 height 71
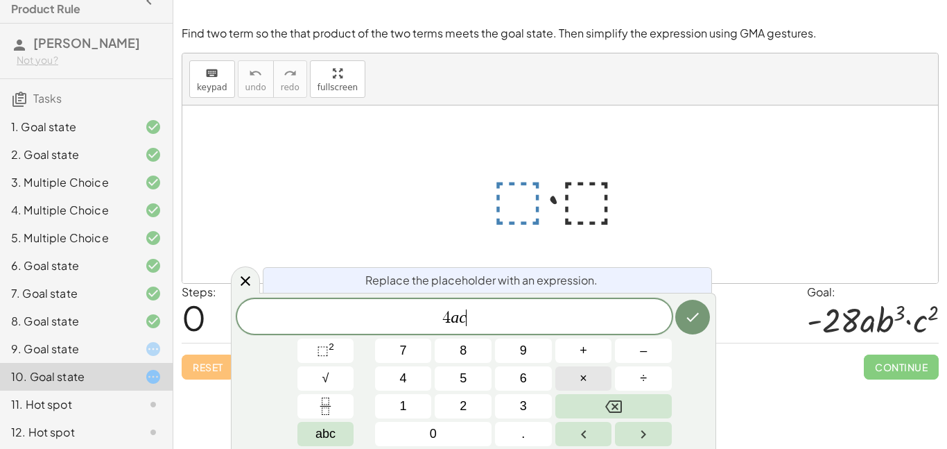
click at [587, 377] on span "×" at bounding box center [584, 378] width 8 height 19
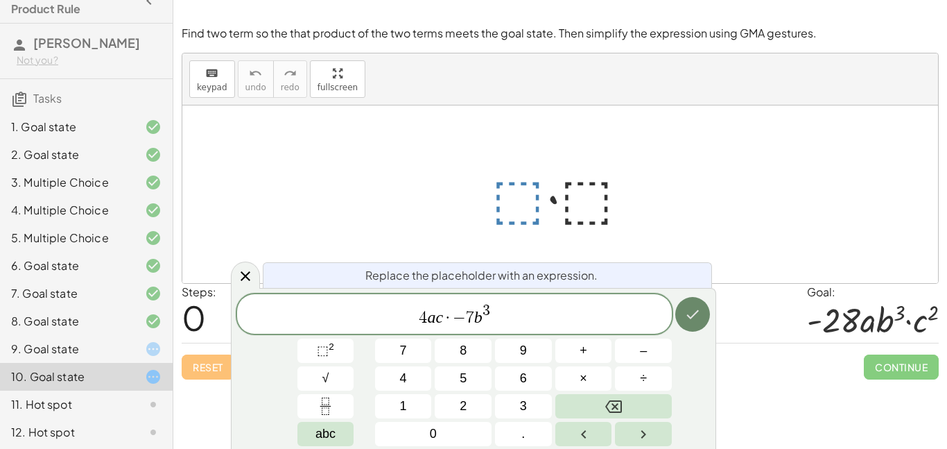
click at [691, 306] on icon "Done" at bounding box center [692, 314] width 17 height 17
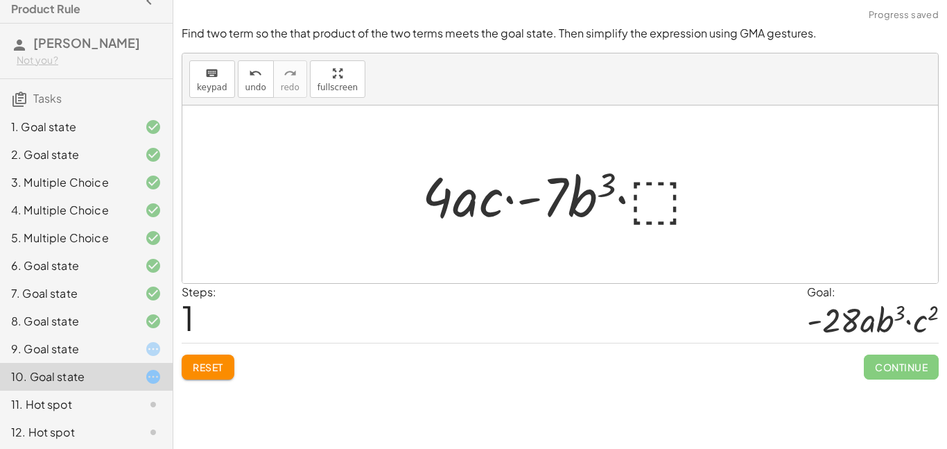
click at [649, 202] on div at bounding box center [565, 194] width 300 height 71
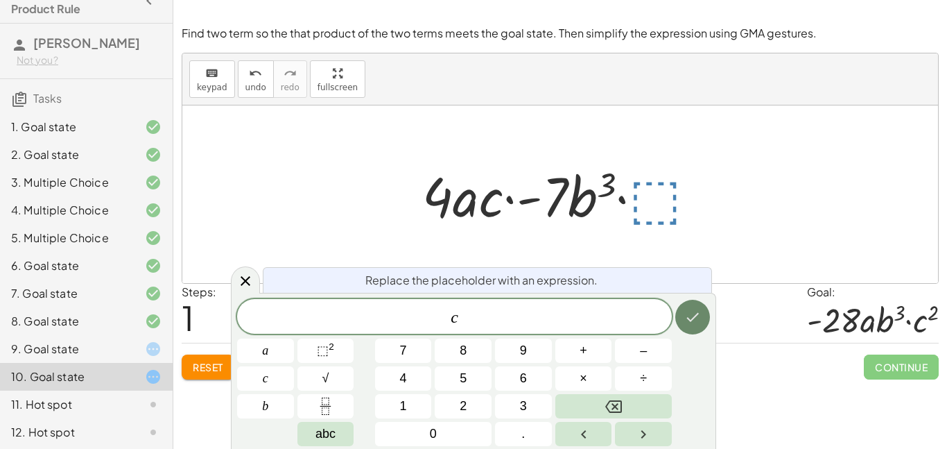
click at [695, 316] on icon "Done" at bounding box center [693, 317] width 12 height 9
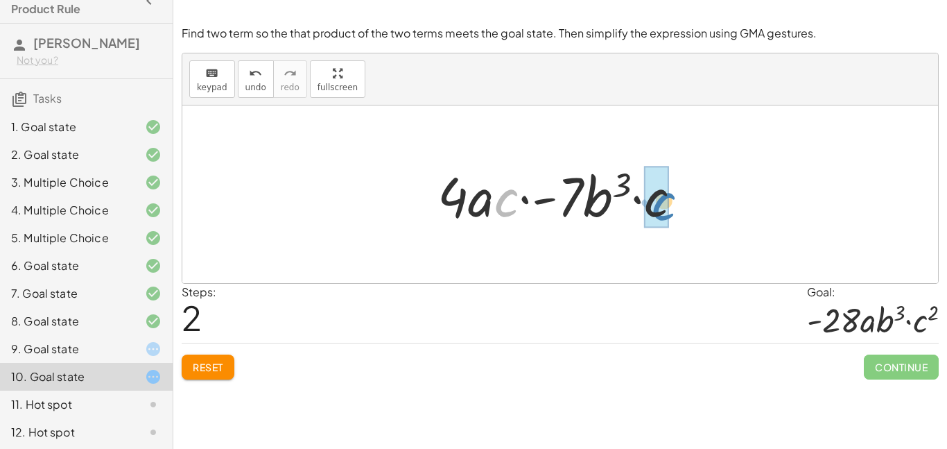
drag, startPoint x: 501, startPoint y: 193, endPoint x: 659, endPoint y: 197, distance: 158.1
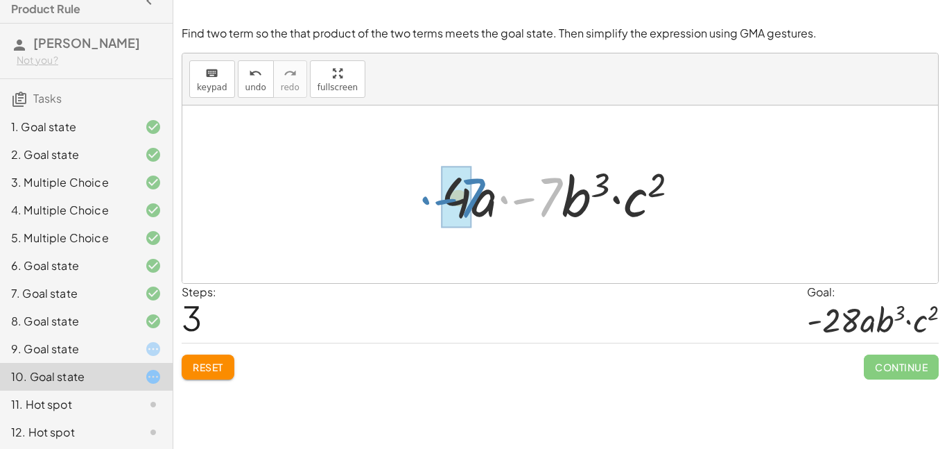
drag, startPoint x: 544, startPoint y: 198, endPoint x: 468, endPoint y: 199, distance: 76.3
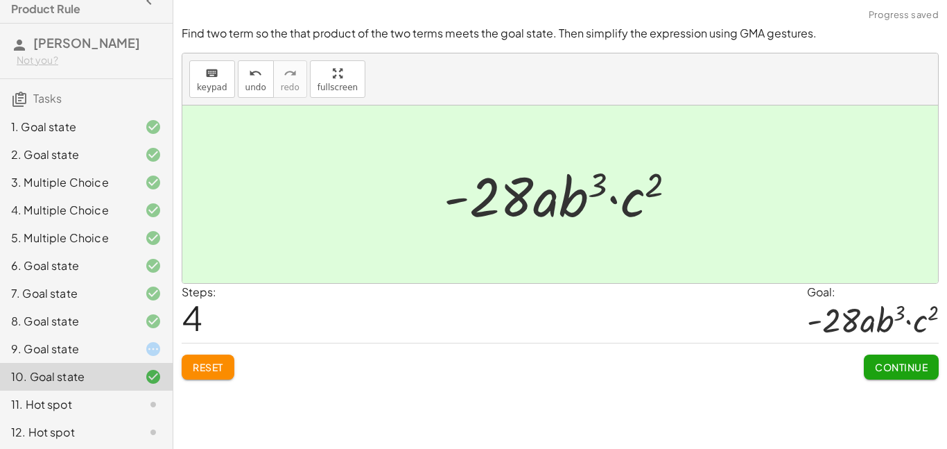
click at [901, 363] on span "Continue" at bounding box center [901, 367] width 53 height 12
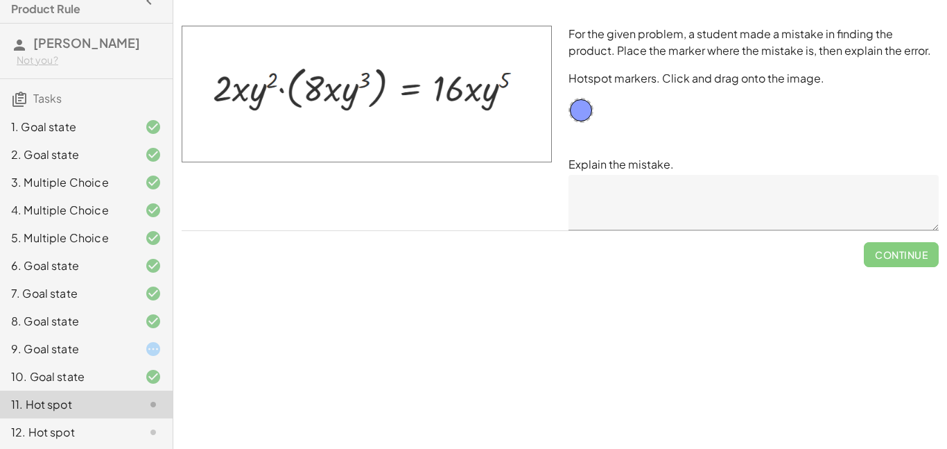
click at [83, 357] on div "9. Goal state" at bounding box center [67, 348] width 112 height 17
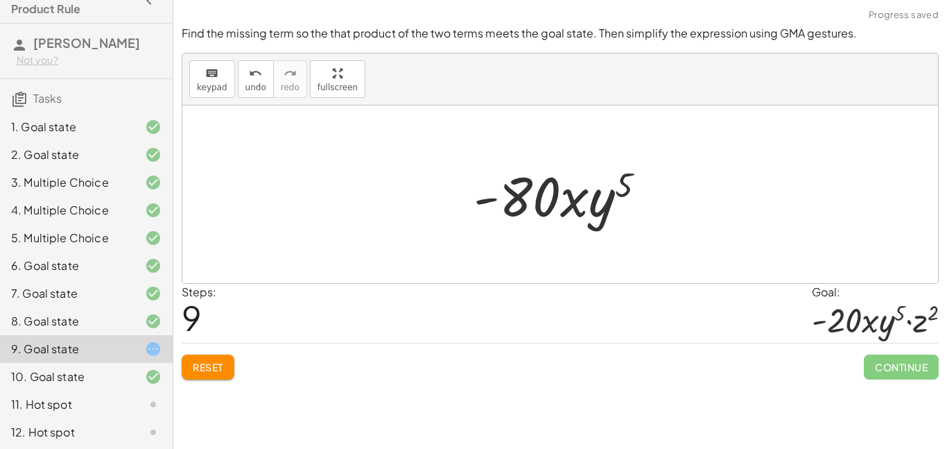
click at [582, 210] on div at bounding box center [565, 194] width 197 height 71
click at [213, 362] on span "Reset" at bounding box center [208, 367] width 31 height 12
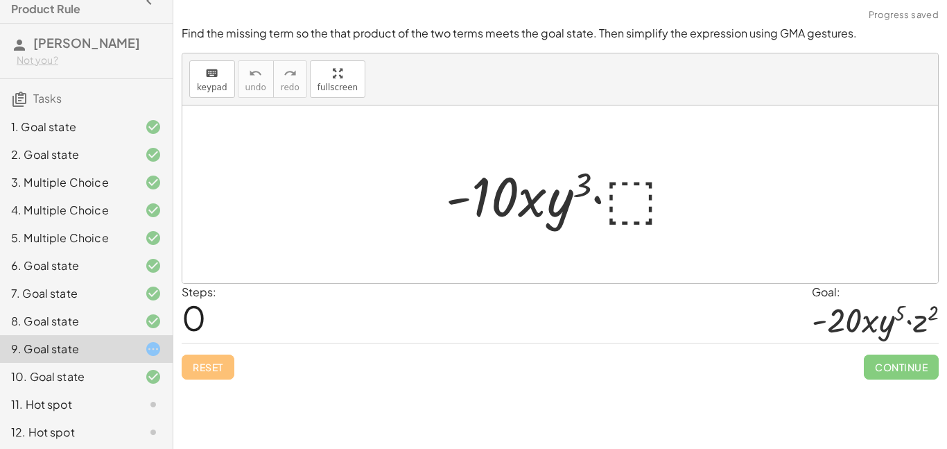
click at [612, 194] on div at bounding box center [565, 194] width 252 height 71
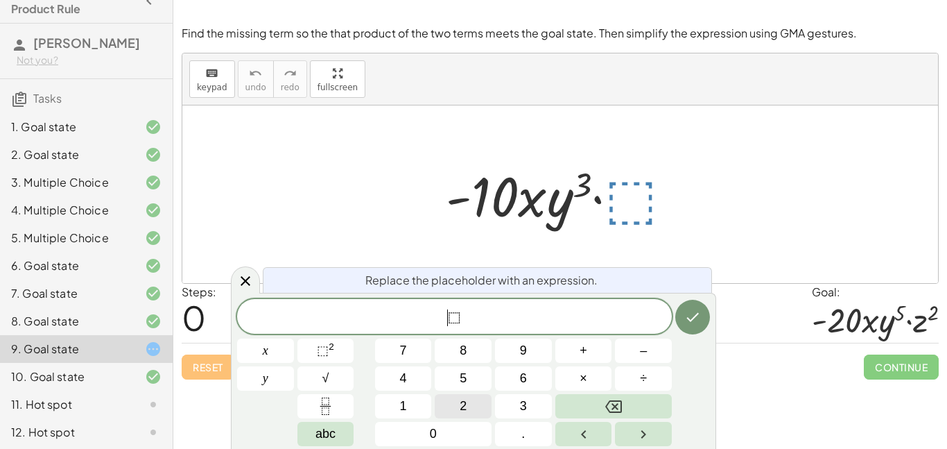
click at [464, 397] on span "2" at bounding box center [463, 406] width 7 height 19
click at [526, 326] on span "2 ​ ⬚" at bounding box center [454, 317] width 435 height 19
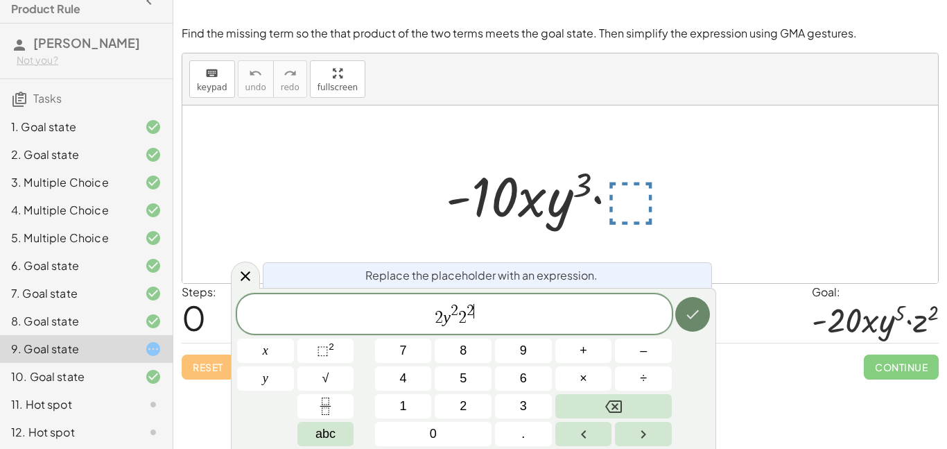
click at [691, 310] on icon "Done" at bounding box center [692, 314] width 17 height 17
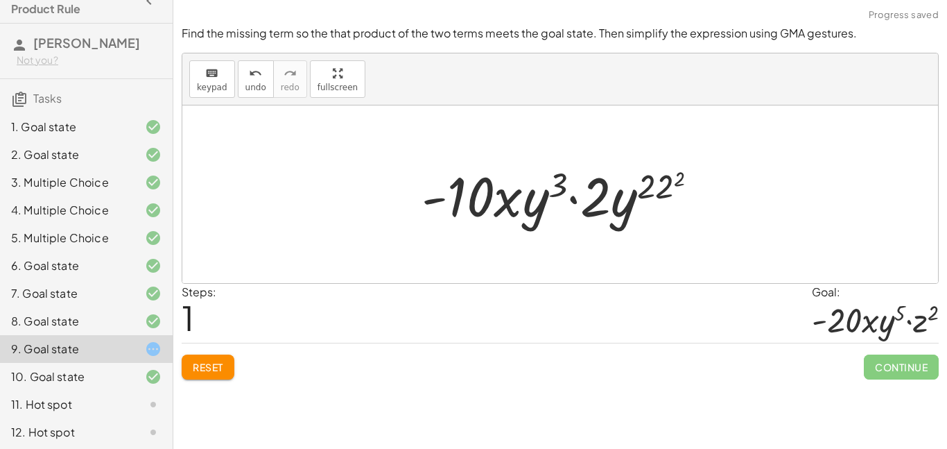
click at [666, 184] on div at bounding box center [565, 194] width 301 height 71
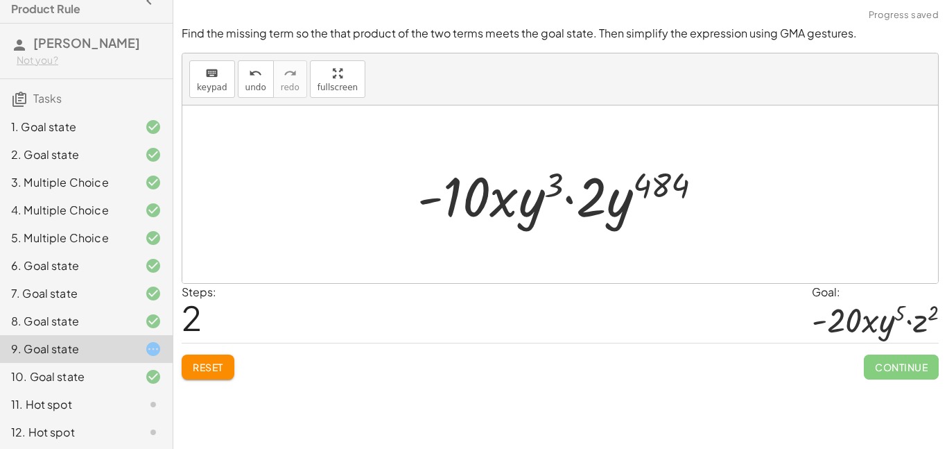
click at [197, 378] on button "Reset" at bounding box center [208, 366] width 53 height 25
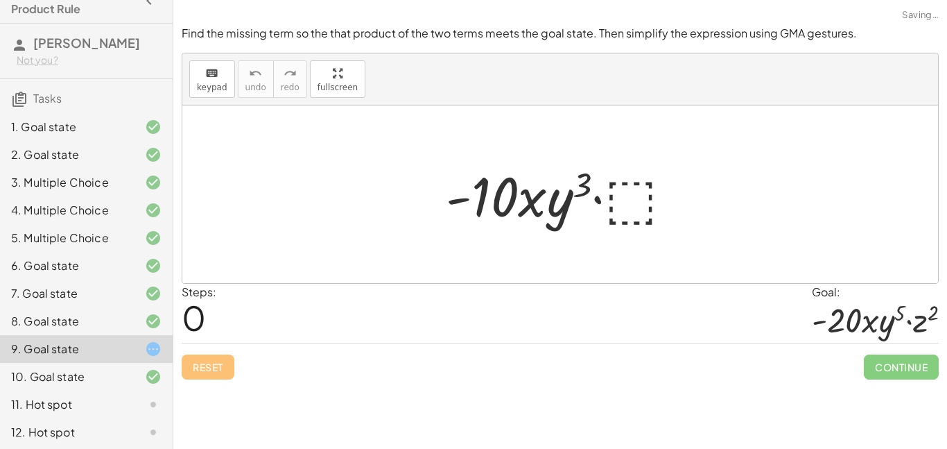
click at [621, 205] on div at bounding box center [565, 194] width 252 height 71
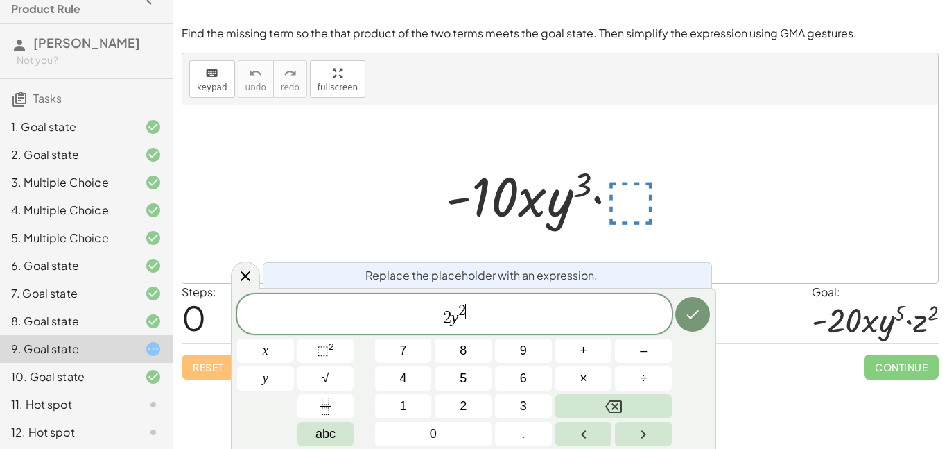
click at [419, 314] on span "2 y 2 ​" at bounding box center [454, 314] width 435 height 25
click at [443, 317] on span "2" at bounding box center [447, 310] width 8 height 15
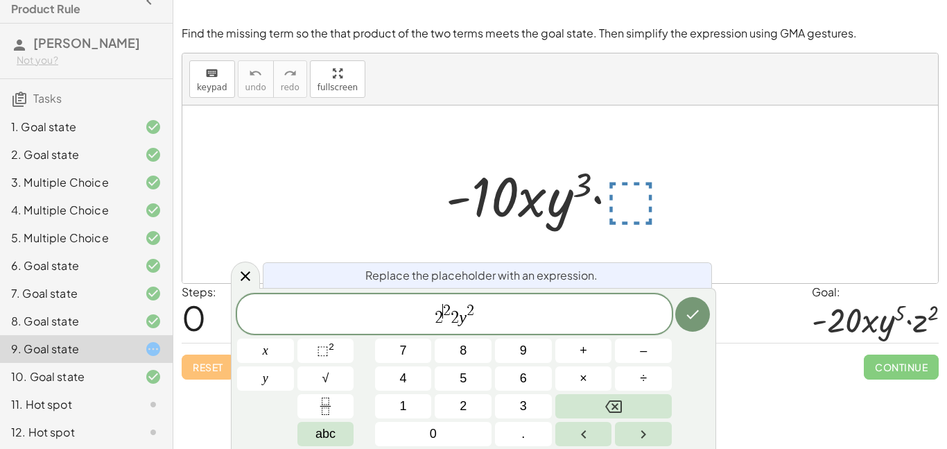
click at [443, 317] on span "2" at bounding box center [447, 310] width 8 height 15
drag, startPoint x: 433, startPoint y: 317, endPoint x: 500, endPoint y: 318, distance: 67.3
click at [500, 318] on span "2 2 2 y 2" at bounding box center [454, 314] width 435 height 25
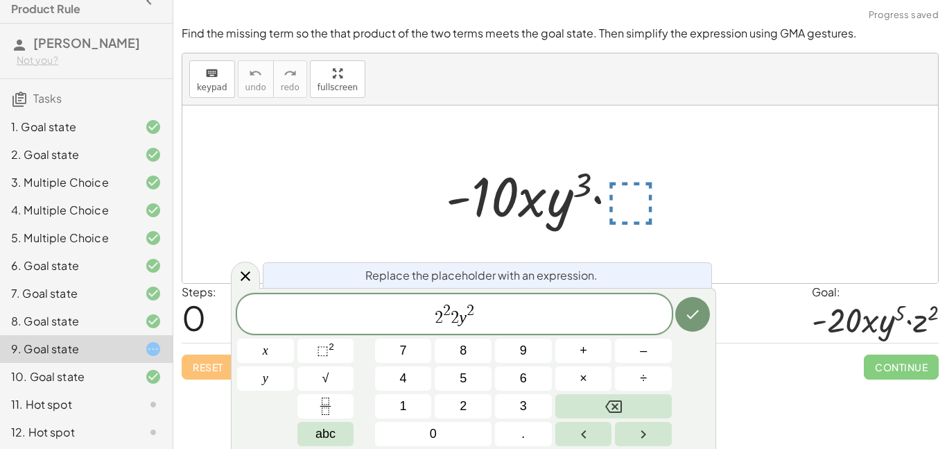
click at [673, 318] on div "2 2 2 y 2 ​ x y 7 8 9 + – 4 5 6 × ÷ ⬚ 2 √ abc 1 2 3 0 ." at bounding box center [473, 370] width 473 height 152
click at [701, 317] on button "Done" at bounding box center [692, 314] width 35 height 35
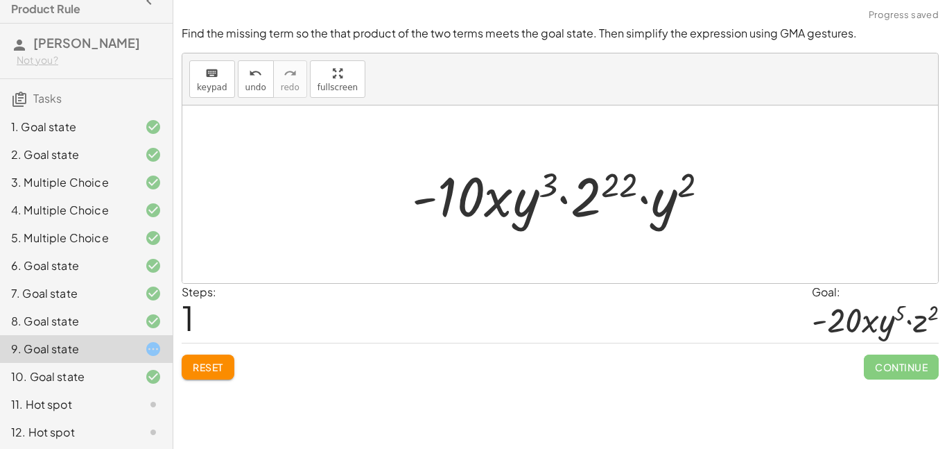
click at [616, 199] on div at bounding box center [566, 194] width 322 height 71
click at [616, 199] on div at bounding box center [566, 194] width 464 height 71
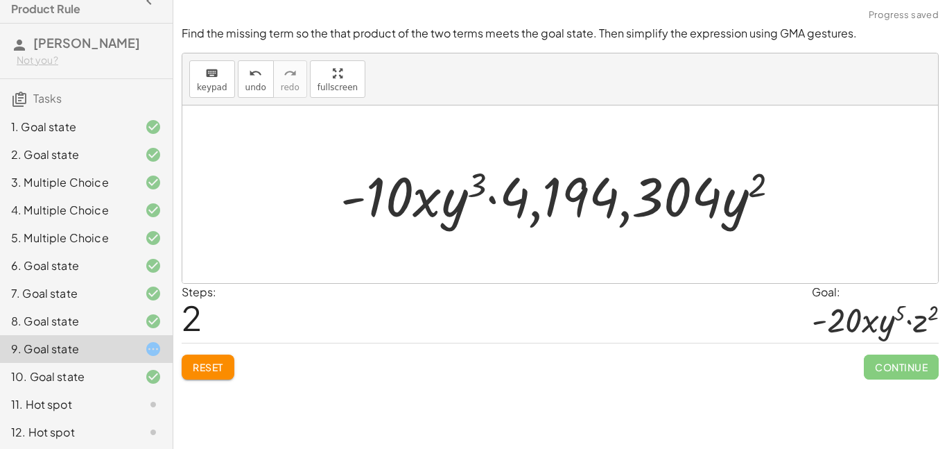
click at [184, 364] on button "Reset" at bounding box center [208, 366] width 53 height 25
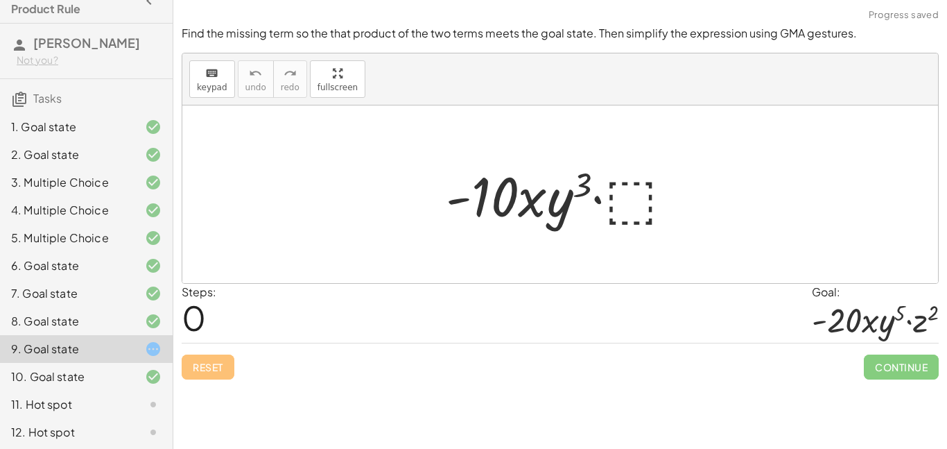
click at [644, 202] on div at bounding box center [565, 194] width 252 height 71
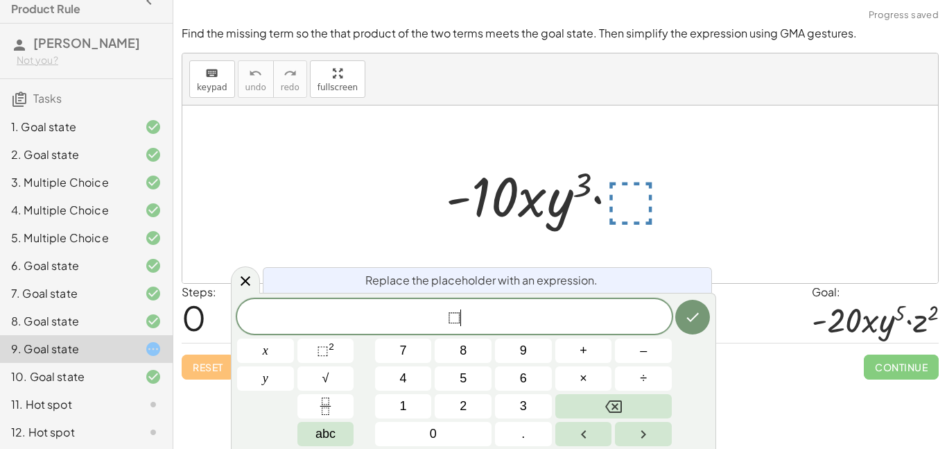
click at [465, 318] on span "⬚ ​" at bounding box center [454, 317] width 435 height 19
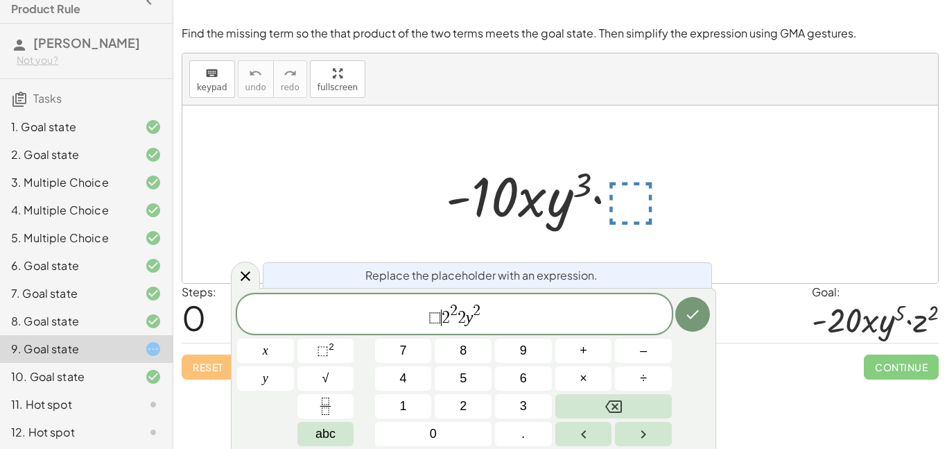
click at [442, 313] on span "2" at bounding box center [446, 317] width 8 height 17
click at [451, 316] on span "2" at bounding box center [455, 317] width 8 height 17
click at [568, 381] on button "×" at bounding box center [583, 378] width 57 height 24
click at [700, 306] on icon "Done" at bounding box center [692, 314] width 17 height 17
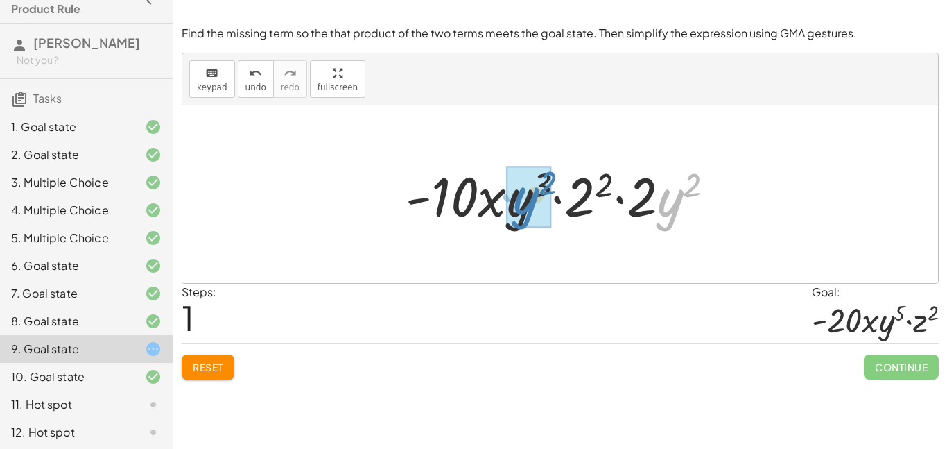
drag, startPoint x: 670, startPoint y: 206, endPoint x: 526, endPoint y: 204, distance: 144.2
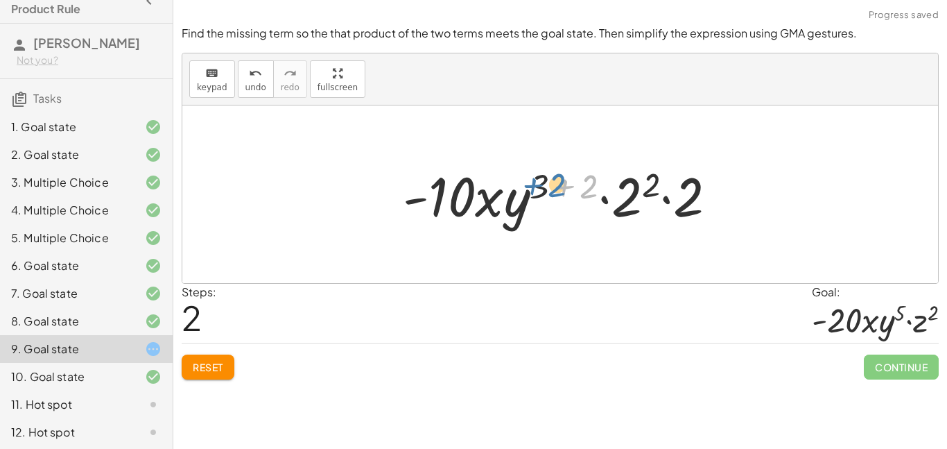
drag, startPoint x: 585, startPoint y: 188, endPoint x: 548, endPoint y: 187, distance: 36.8
click at [548, 187] on div at bounding box center [565, 194] width 339 height 71
drag, startPoint x: 589, startPoint y: 187, endPoint x: 536, endPoint y: 186, distance: 52.7
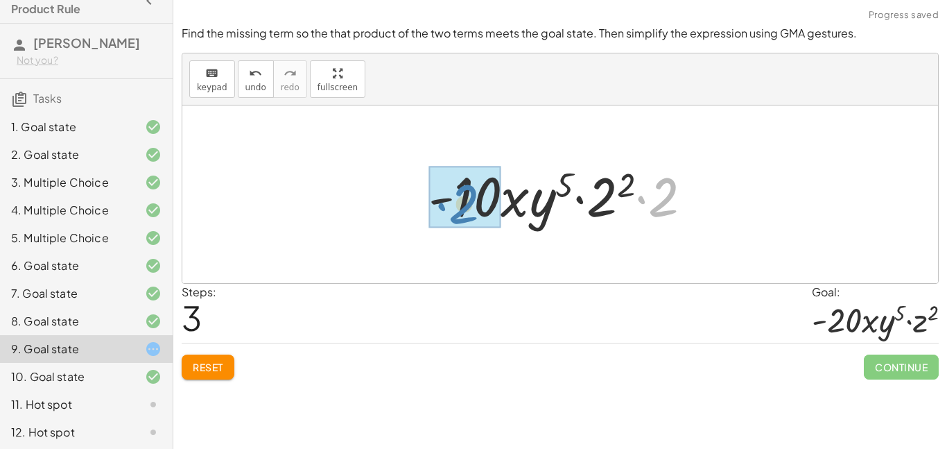
drag, startPoint x: 665, startPoint y: 200, endPoint x: 469, endPoint y: 207, distance: 196.3
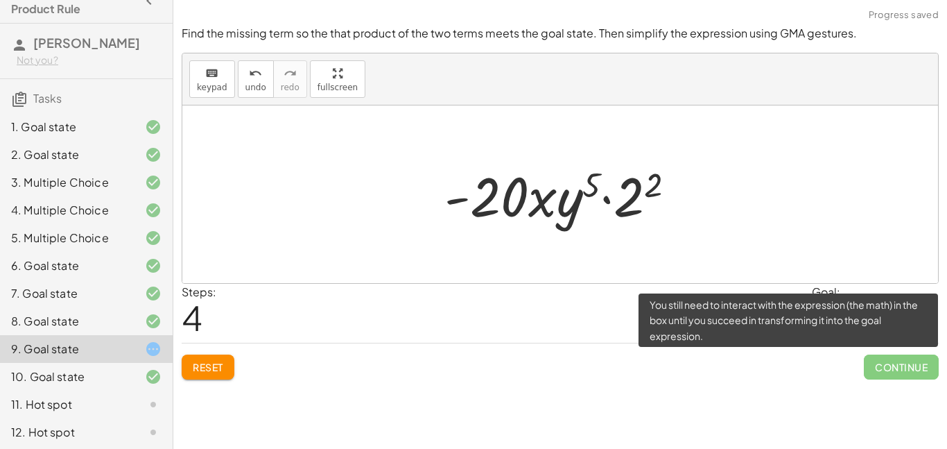
click at [899, 369] on span "Continue" at bounding box center [901, 366] width 75 height 25
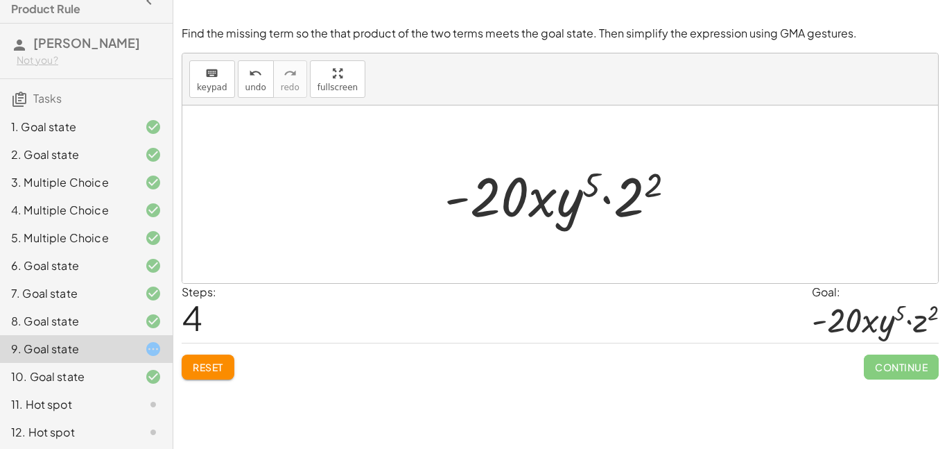
click at [83, 413] on div "11. Hot spot" at bounding box center [67, 404] width 112 height 17
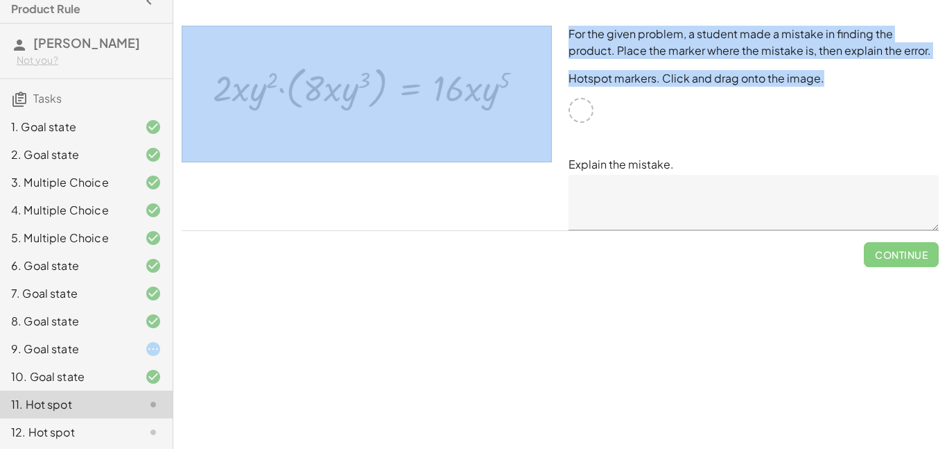
drag, startPoint x: 585, startPoint y: 113, endPoint x: 513, endPoint y: 158, distance: 85.0
click at [513, 158] on div "For the given problem, a student made a mistake in finding the product. Place t…" at bounding box center [560, 127] width 774 height 221
drag, startPoint x: 508, startPoint y: 148, endPoint x: 449, endPoint y: 118, distance: 65.4
click at [449, 118] on img at bounding box center [367, 94] width 370 height 137
click at [491, 119] on img at bounding box center [367, 94] width 370 height 137
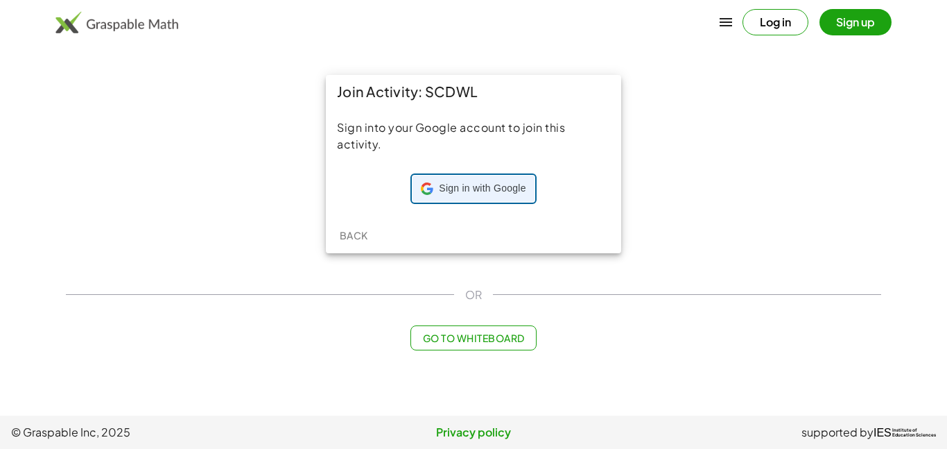
click at [517, 191] on span "Sign in with Google" at bounding box center [482, 189] width 87 height 14
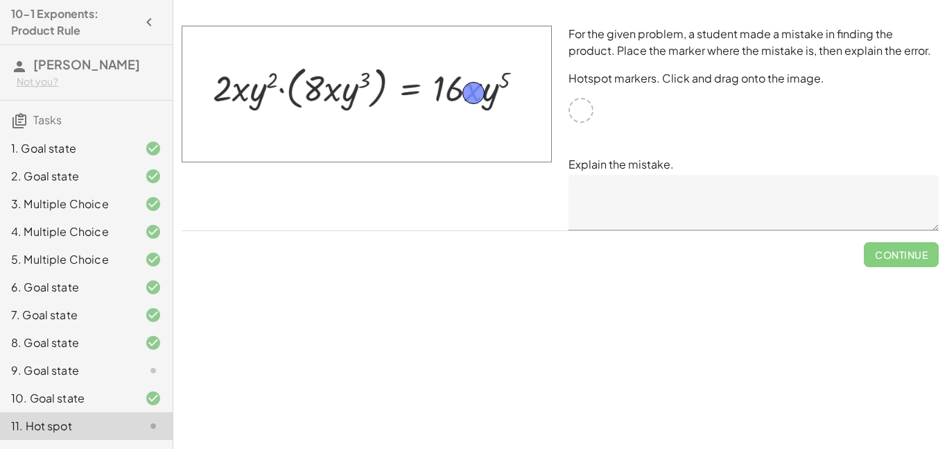
drag, startPoint x: 582, startPoint y: 110, endPoint x: 474, endPoint y: 93, distance: 109.5
click at [652, 201] on textarea at bounding box center [754, 202] width 370 height 55
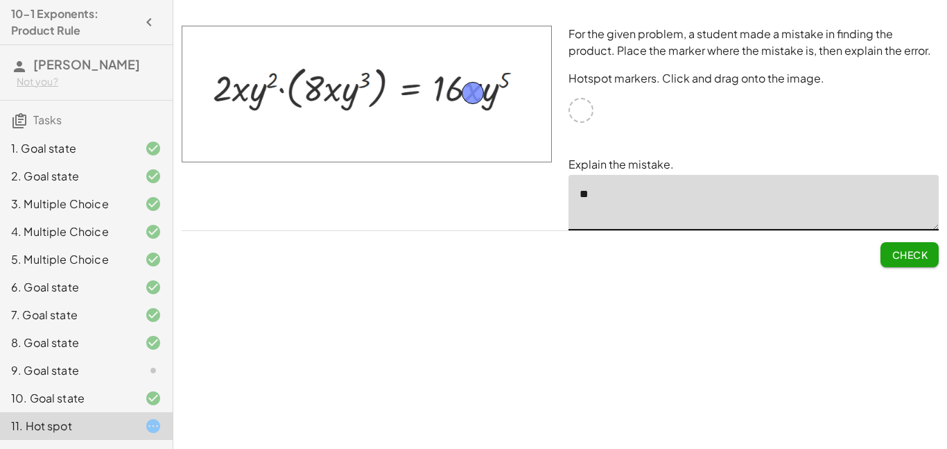
type textarea "*"
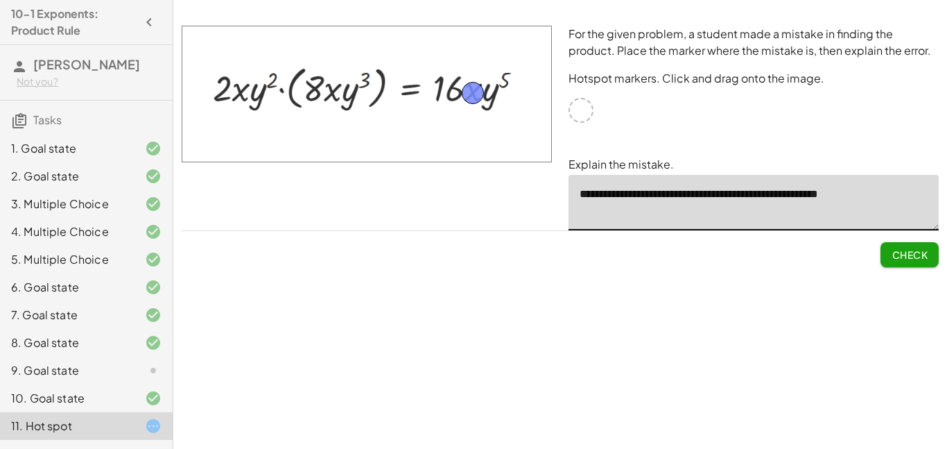
paste textarea "*********"
click at [873, 199] on textarea "**********" at bounding box center [754, 202] width 370 height 55
click at [882, 196] on textarea "**********" at bounding box center [754, 202] width 370 height 55
click at [727, 216] on textarea "**********" at bounding box center [754, 202] width 370 height 55
type textarea "**********"
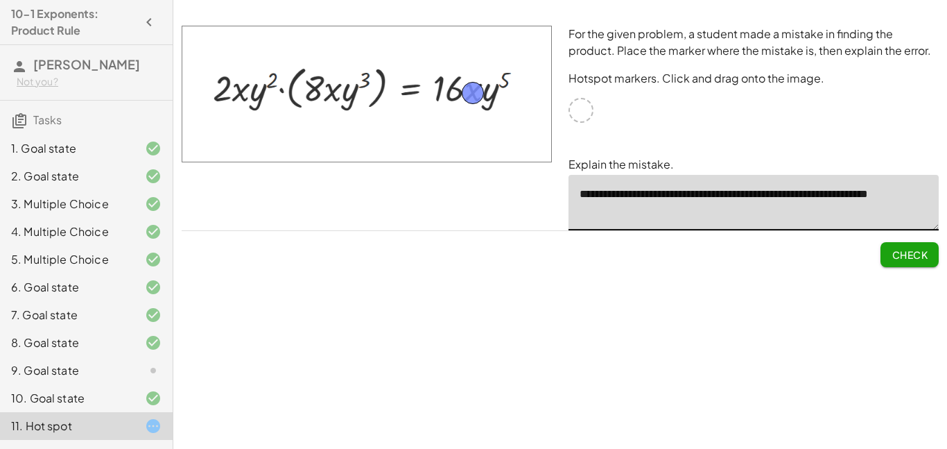
click at [907, 254] on span "Check" at bounding box center [910, 254] width 36 height 12
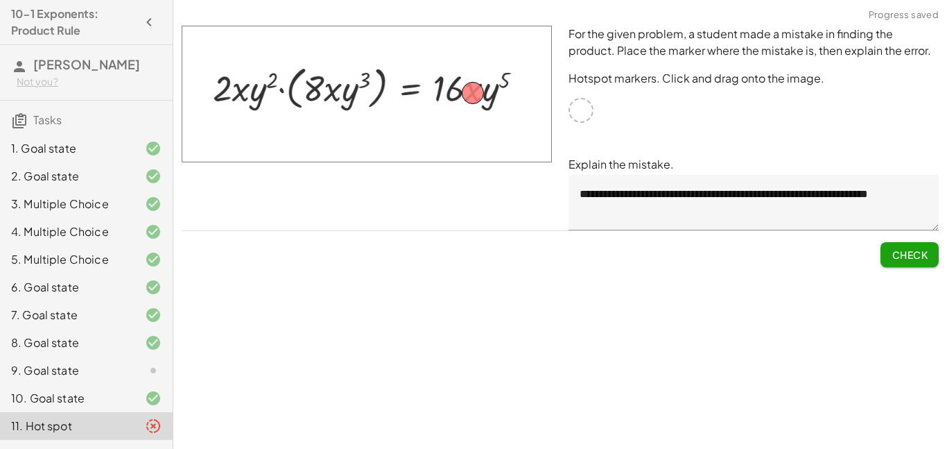
click at [892, 254] on span "Check" at bounding box center [910, 254] width 36 height 12
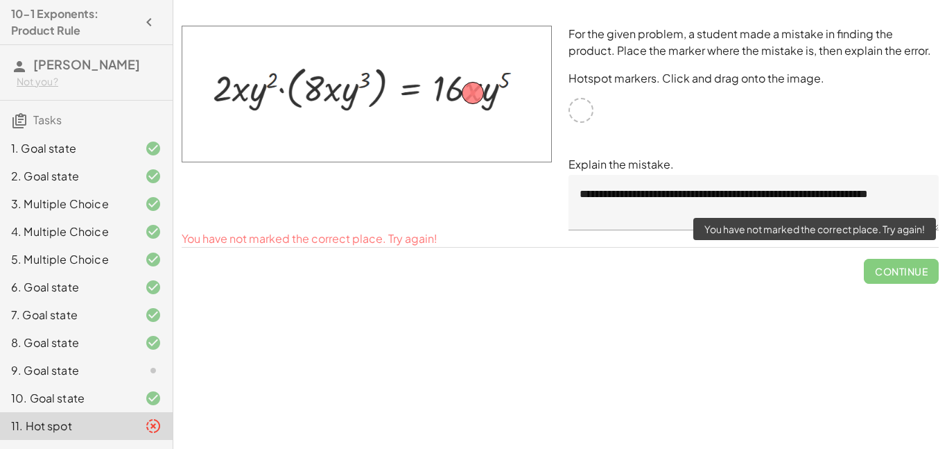
click at [885, 261] on span "Continue" at bounding box center [901, 266] width 75 height 36
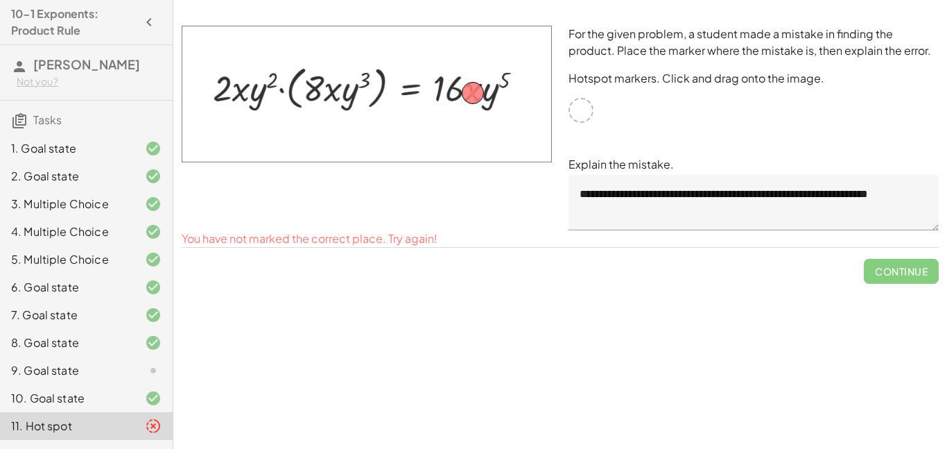
click at [657, 137] on div "**********" at bounding box center [753, 127] width 387 height 221
click at [549, 87] on img at bounding box center [367, 94] width 370 height 137
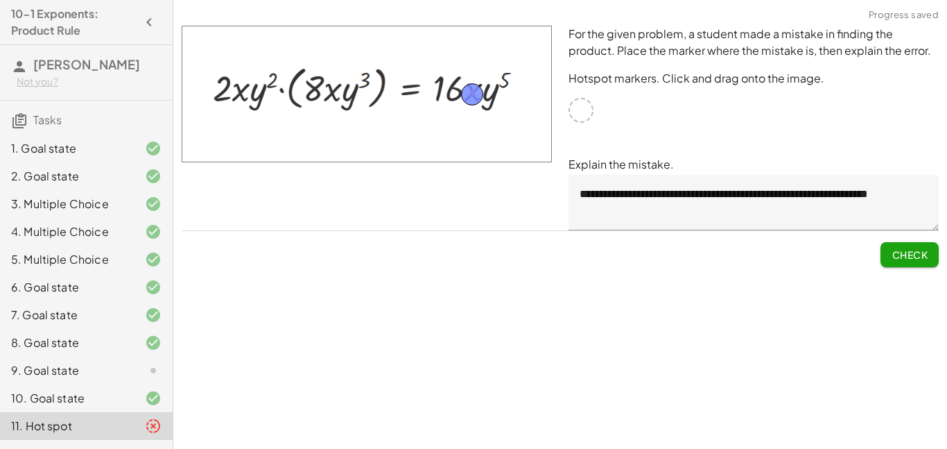
click at [908, 258] on span "Check" at bounding box center [910, 254] width 36 height 12
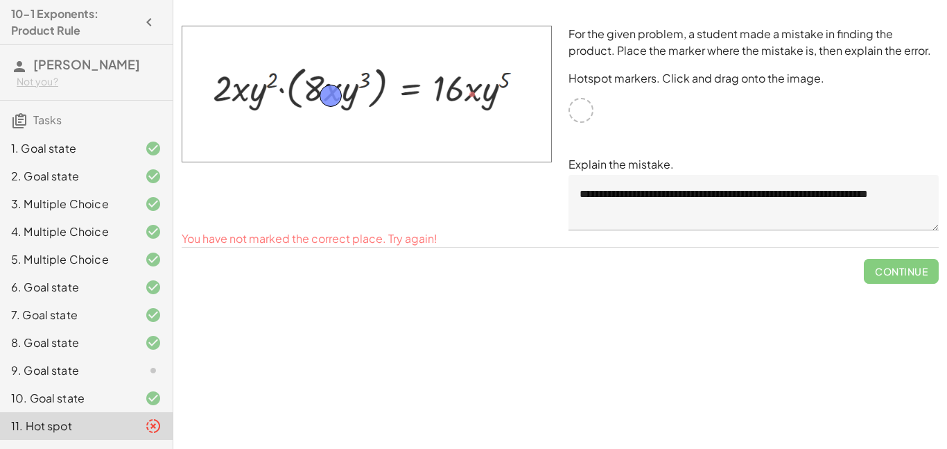
drag, startPoint x: 480, startPoint y: 98, endPoint x: 338, endPoint y: 97, distance: 141.5
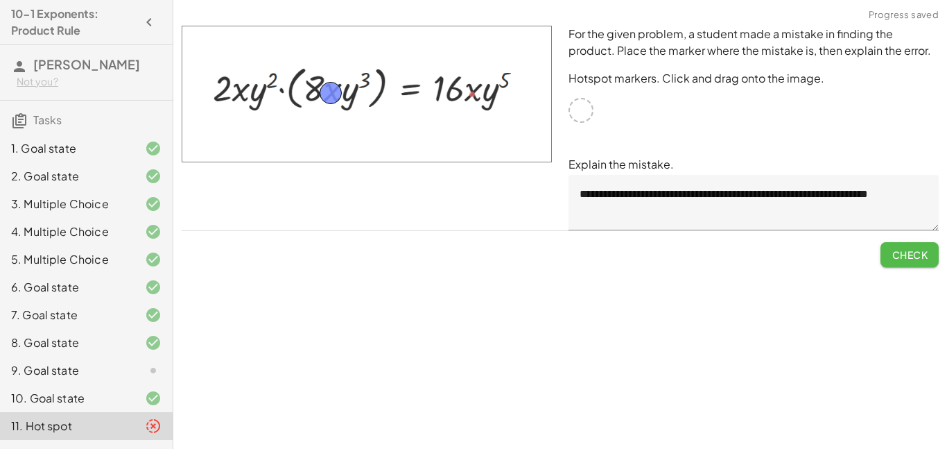
click at [902, 254] on span "Check" at bounding box center [910, 254] width 36 height 12
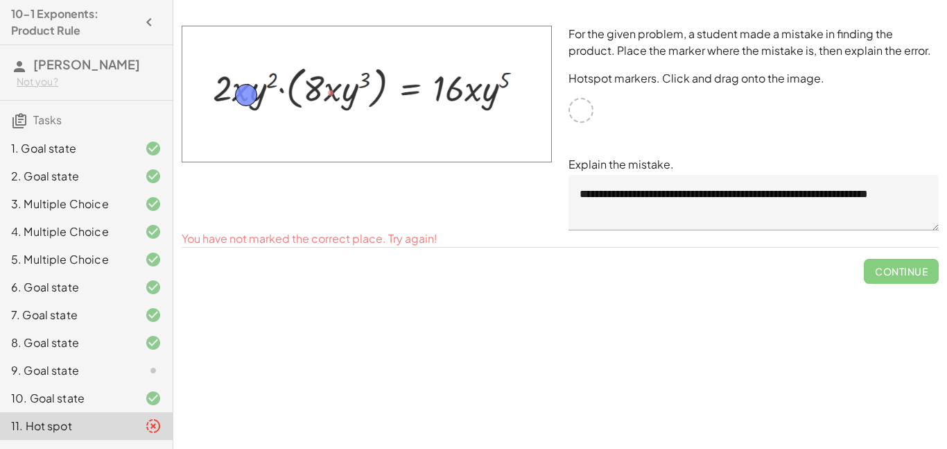
drag, startPoint x: 324, startPoint y: 86, endPoint x: 237, endPoint y: 88, distance: 86.7
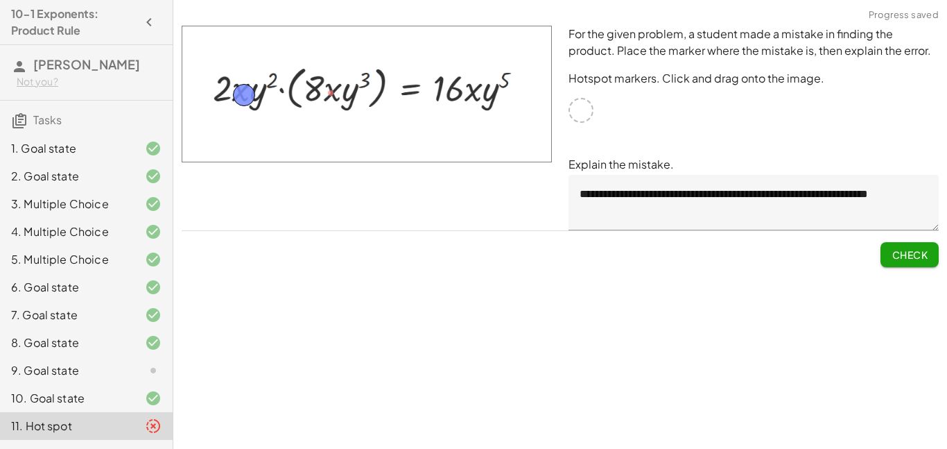
click at [902, 254] on span "Check" at bounding box center [910, 254] width 36 height 12
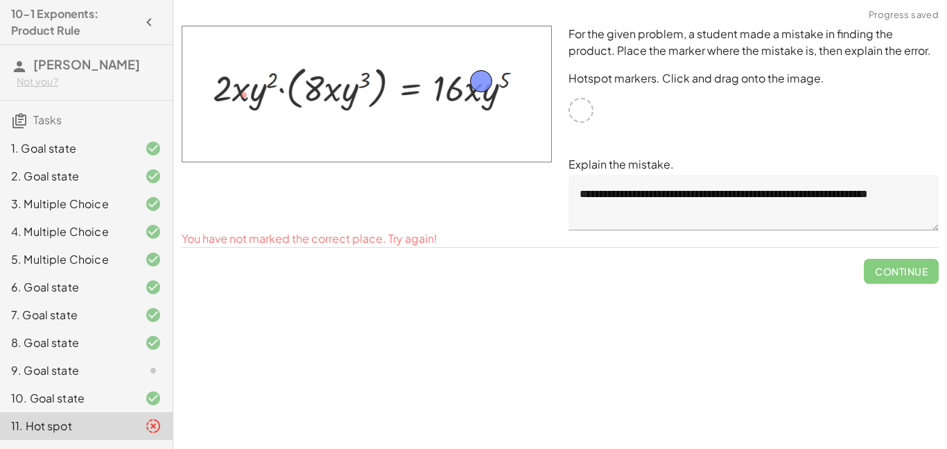
drag, startPoint x: 241, startPoint y: 92, endPoint x: 478, endPoint y: 78, distance: 237.5
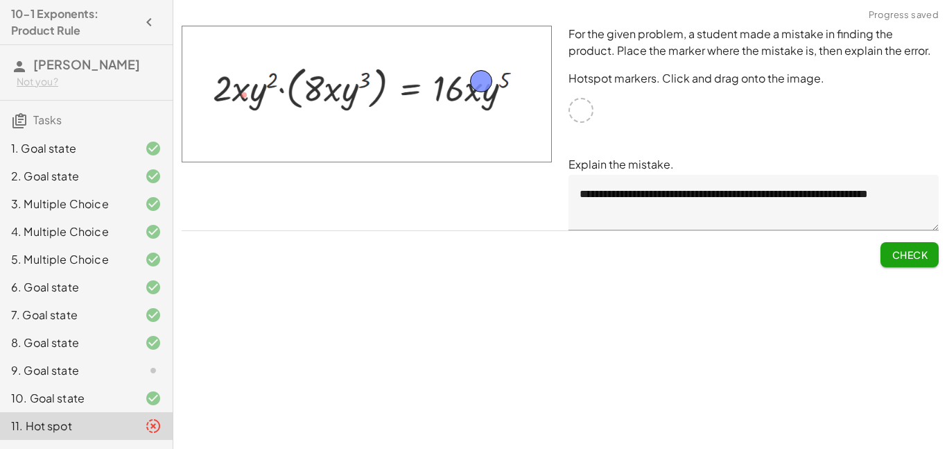
click at [910, 263] on button "Check" at bounding box center [910, 254] width 58 height 25
click at [903, 254] on span "Continue" at bounding box center [901, 254] width 53 height 12
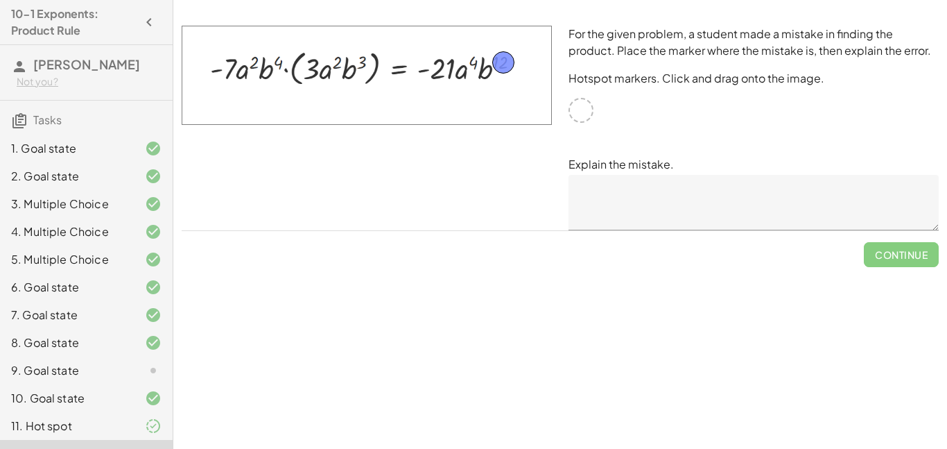
drag, startPoint x: 580, startPoint y: 114, endPoint x: 503, endPoint y: 67, distance: 91.2
click at [609, 194] on textarea at bounding box center [754, 202] width 370 height 55
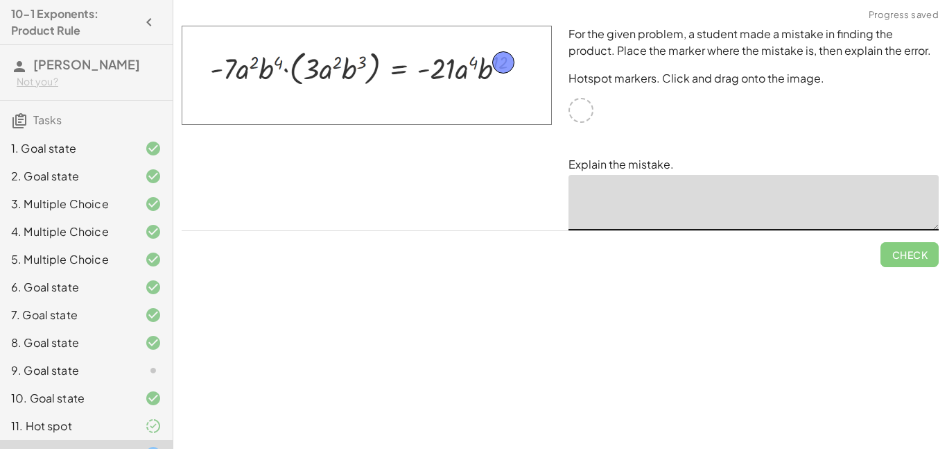
type textarea "*"
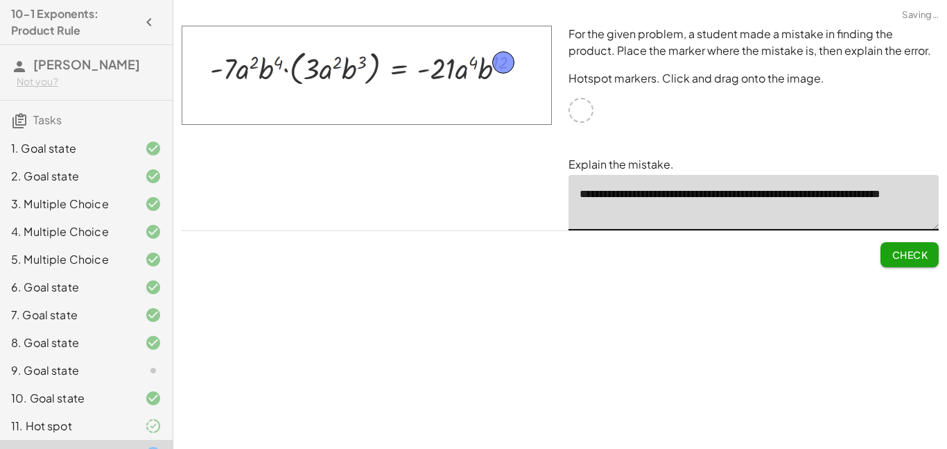
click at [590, 211] on textarea "**********" at bounding box center [754, 202] width 370 height 55
click at [621, 210] on textarea "**********" at bounding box center [754, 202] width 370 height 55
click at [666, 208] on textarea "**********" at bounding box center [754, 202] width 370 height 55
click at [655, 209] on textarea "**********" at bounding box center [754, 202] width 370 height 55
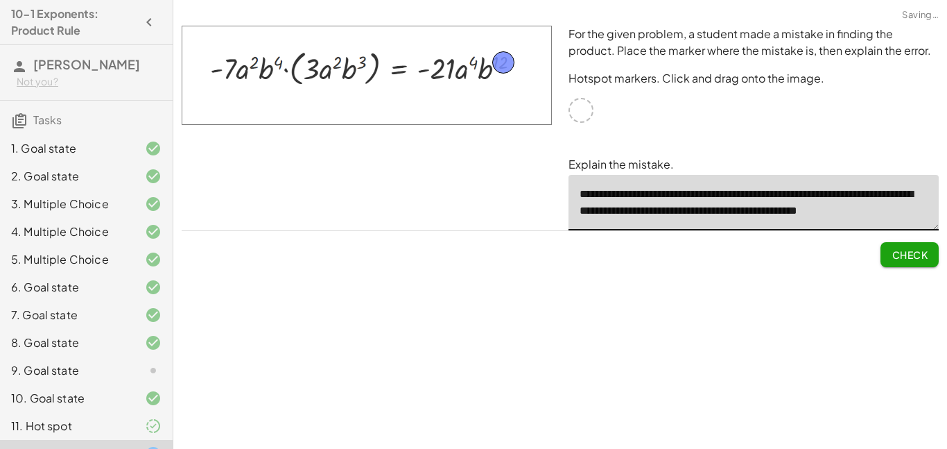
click at [634, 191] on textarea "**********" at bounding box center [754, 202] width 370 height 55
click at [675, 193] on textarea "**********" at bounding box center [754, 202] width 370 height 55
click at [654, 190] on textarea "**********" at bounding box center [754, 202] width 370 height 55
click at [649, 190] on textarea "**********" at bounding box center [754, 202] width 370 height 55
click at [678, 207] on textarea "**********" at bounding box center [754, 202] width 370 height 55
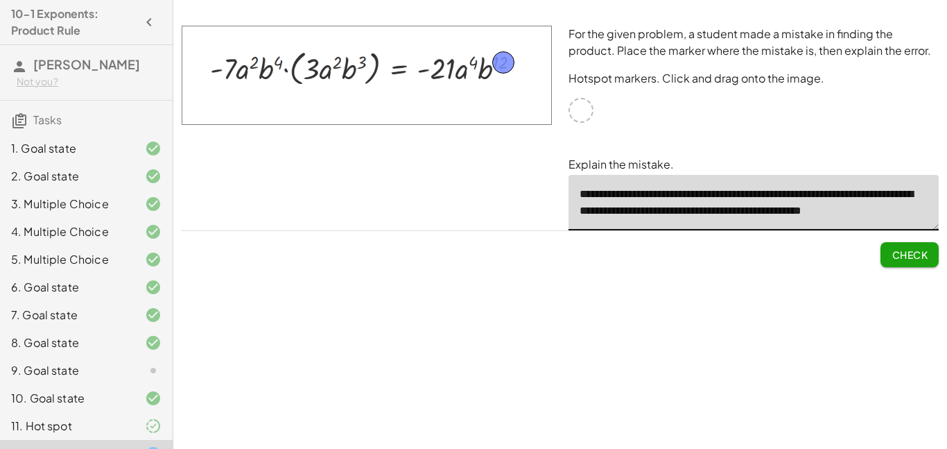
click at [678, 207] on textarea "**********" at bounding box center [754, 202] width 370 height 55
click at [720, 207] on textarea "**********" at bounding box center [754, 202] width 370 height 55
click at [808, 209] on textarea "**********" at bounding box center [754, 202] width 370 height 55
click at [860, 209] on textarea "**********" at bounding box center [754, 202] width 370 height 55
click at [655, 193] on textarea "**********" at bounding box center [754, 202] width 370 height 55
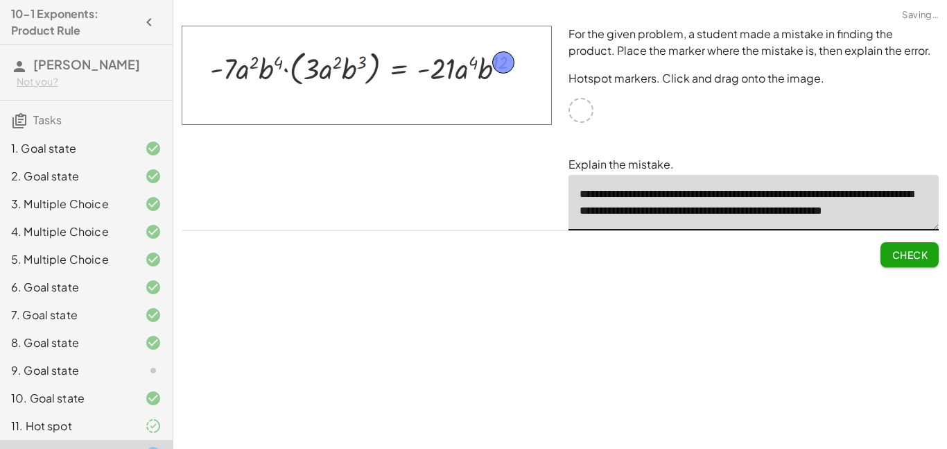
click at [610, 207] on textarea "**********" at bounding box center [754, 202] width 370 height 55
type textarea "**********"
click at [894, 259] on span "Check" at bounding box center [910, 254] width 36 height 12
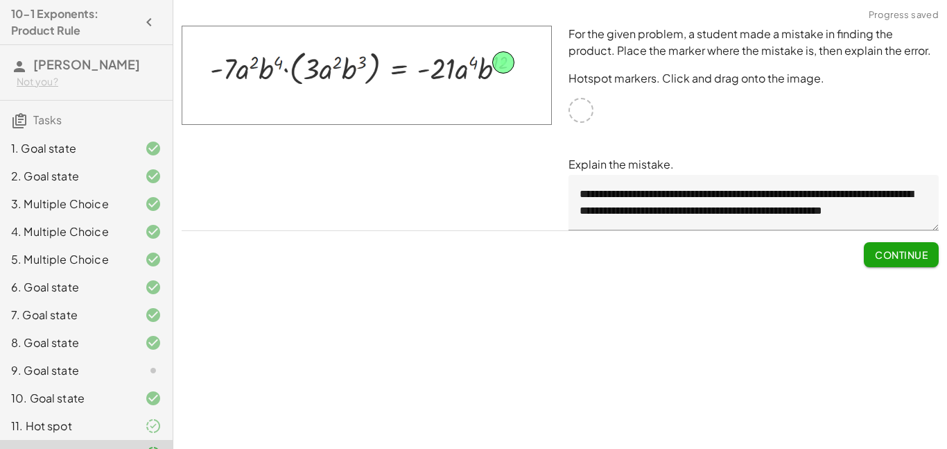
click at [894, 259] on span "Continue" at bounding box center [901, 254] width 53 height 12
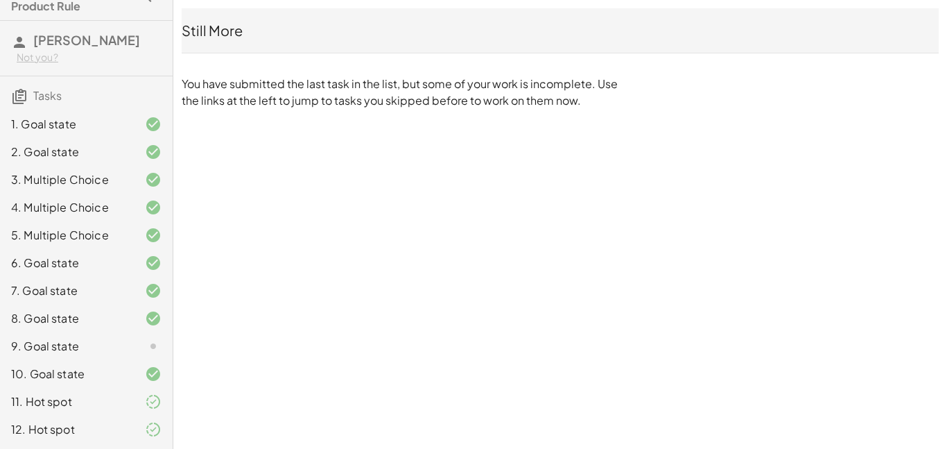
scroll to position [42, 0]
click at [109, 341] on div "9. Goal state" at bounding box center [67, 346] width 112 height 17
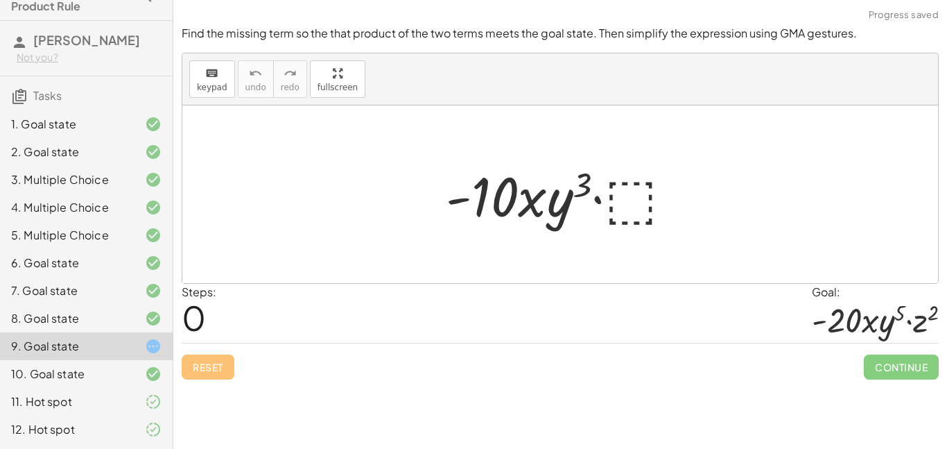
click at [625, 218] on div at bounding box center [565, 194] width 252 height 71
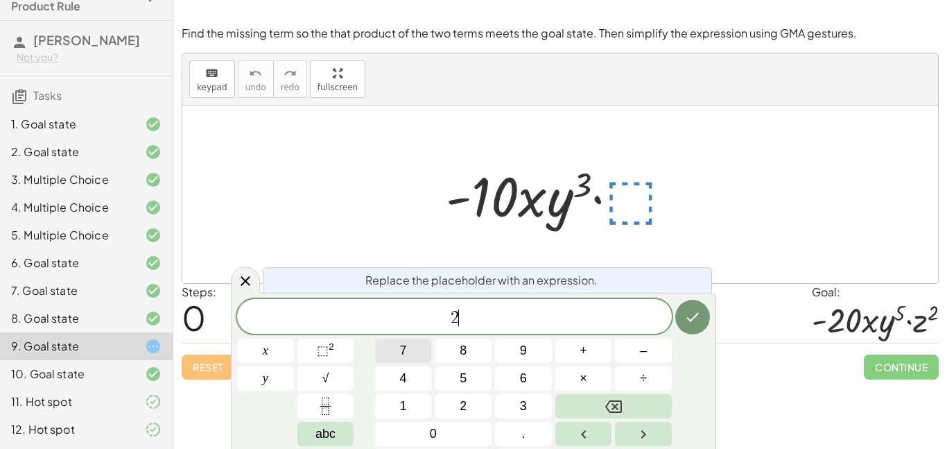
scroll to position [3, 0]
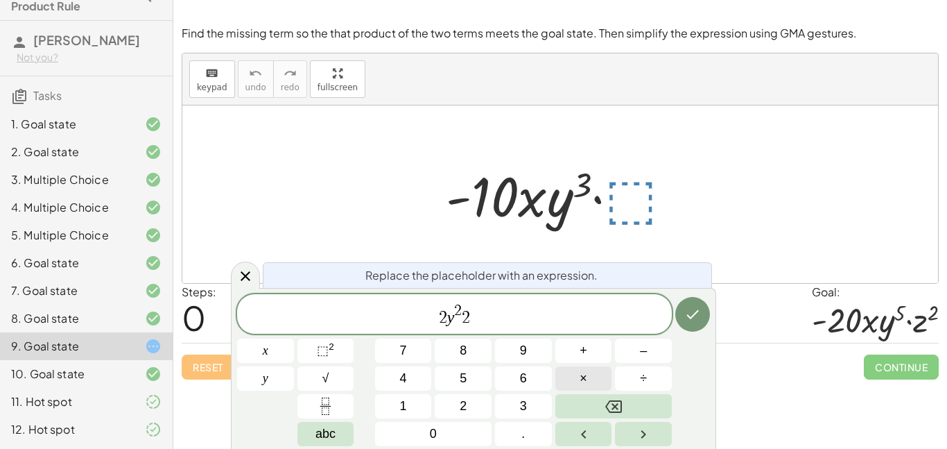
click at [580, 372] on span "×" at bounding box center [584, 378] width 8 height 19
click at [449, 320] on span "2 y 2 2 ​ · 2" at bounding box center [454, 314] width 435 height 25
click at [587, 380] on span "×" at bounding box center [584, 378] width 8 height 19
click at [432, 319] on span "2 ​ y 2 · 2 · 2" at bounding box center [454, 314] width 435 height 25
click at [485, 318] on span "​ y 2 · 2 · 2" at bounding box center [454, 314] width 435 height 25
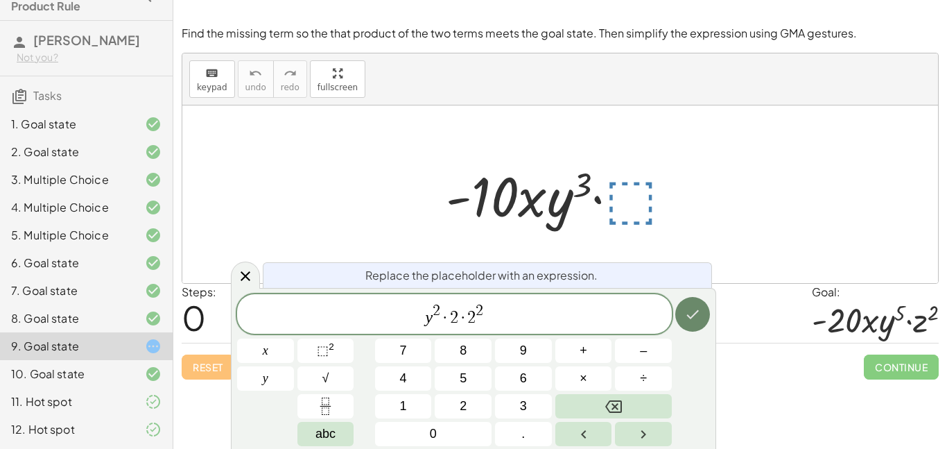
click at [695, 313] on icon "Done" at bounding box center [693, 314] width 12 height 9
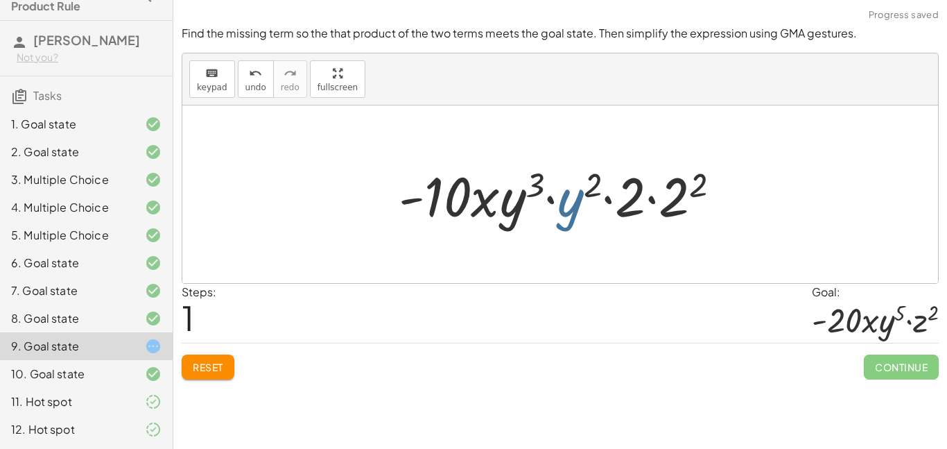
click at [574, 202] on div at bounding box center [565, 194] width 347 height 71
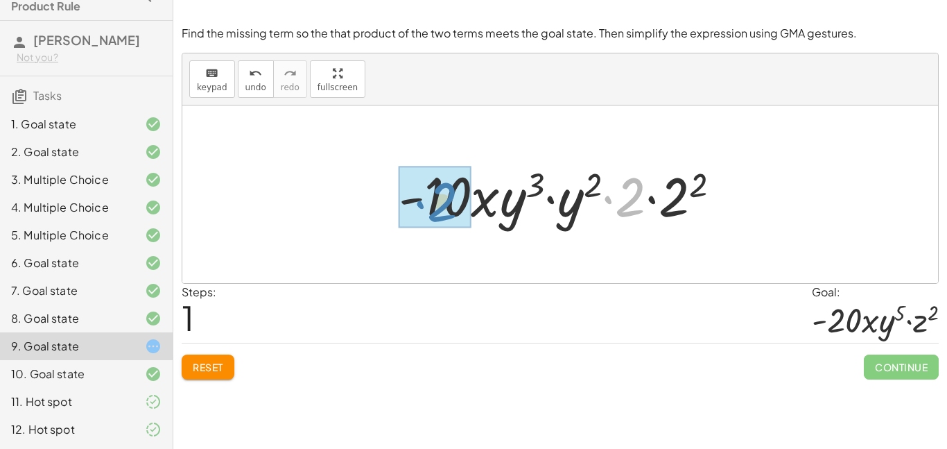
drag, startPoint x: 634, startPoint y: 202, endPoint x: 445, endPoint y: 207, distance: 188.7
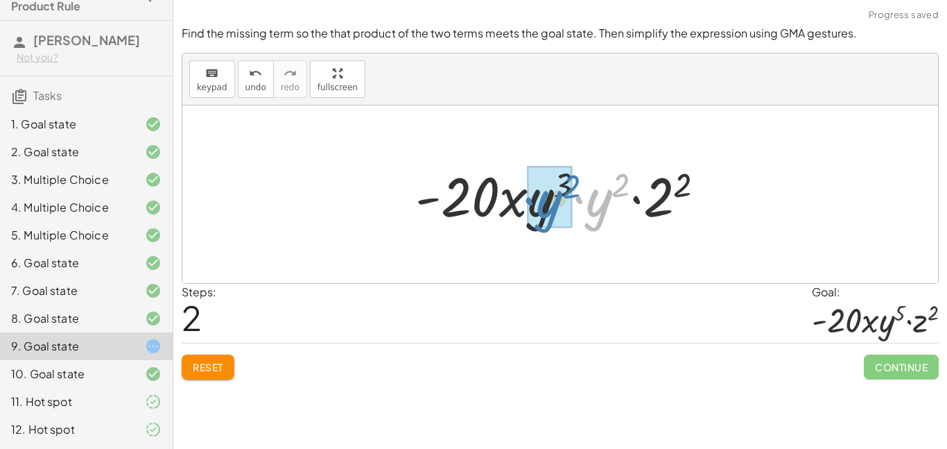
drag, startPoint x: 606, startPoint y: 208, endPoint x: 555, endPoint y: 209, distance: 51.3
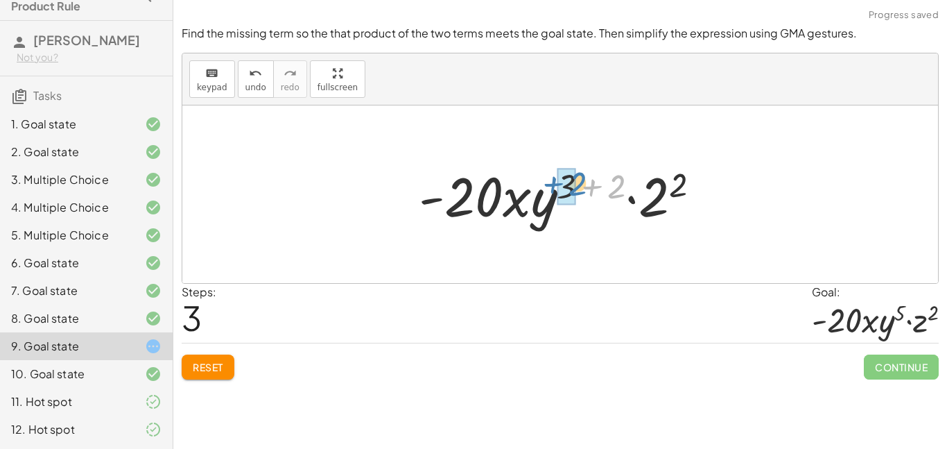
drag, startPoint x: 609, startPoint y: 187, endPoint x: 571, endPoint y: 184, distance: 37.6
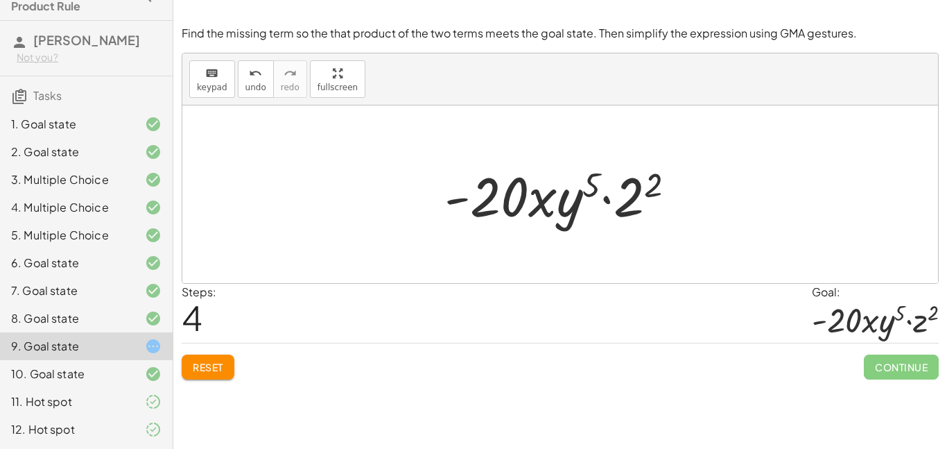
click at [917, 297] on div "Goal:" at bounding box center [875, 292] width 127 height 17
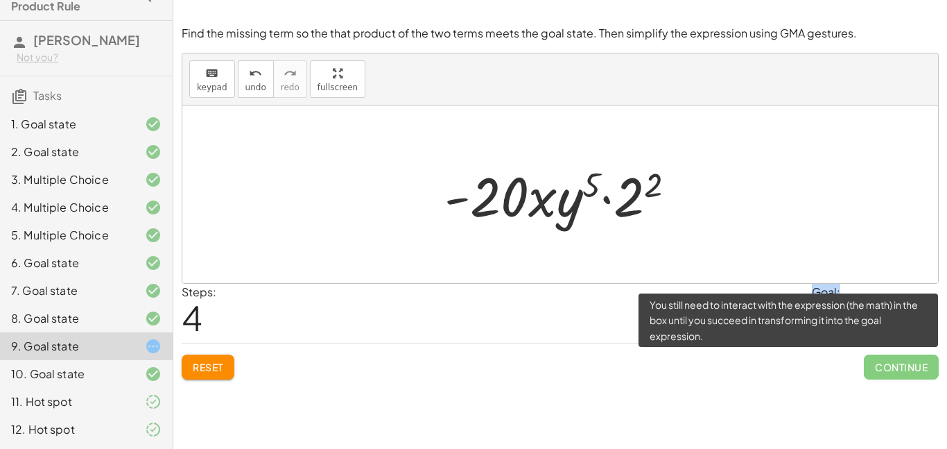
click at [882, 354] on span "Continue" at bounding box center [901, 366] width 75 height 25
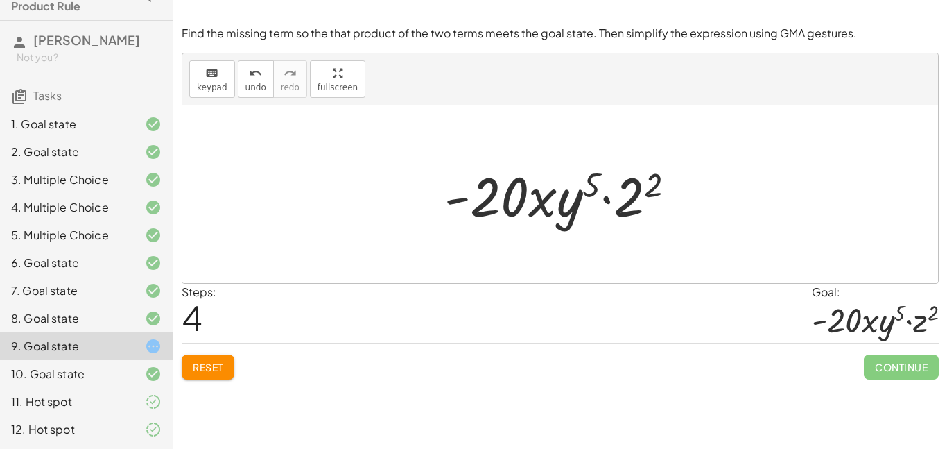
click at [657, 296] on div "Steps: 4 Goal: · - 20 · x · y 5 · z 2" at bounding box center [560, 314] width 757 height 60
click at [311, 207] on div at bounding box center [560, 193] width 756 height 177
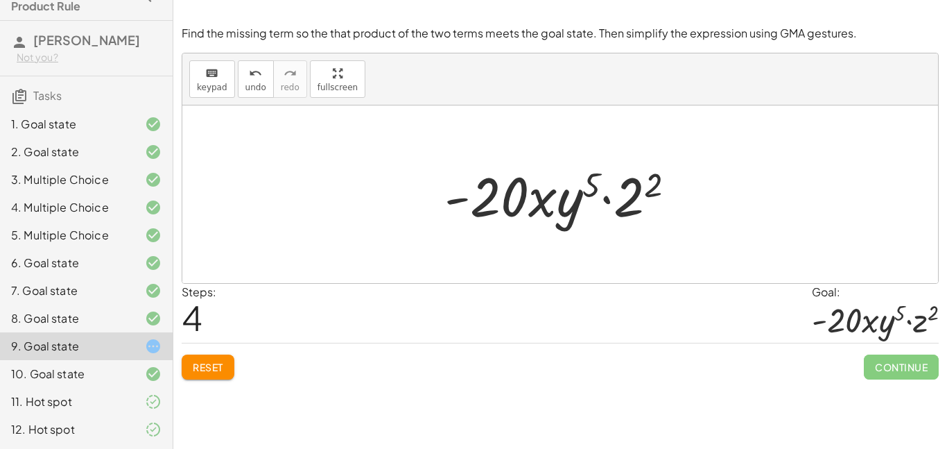
click at [311, 207] on div at bounding box center [560, 193] width 756 height 177
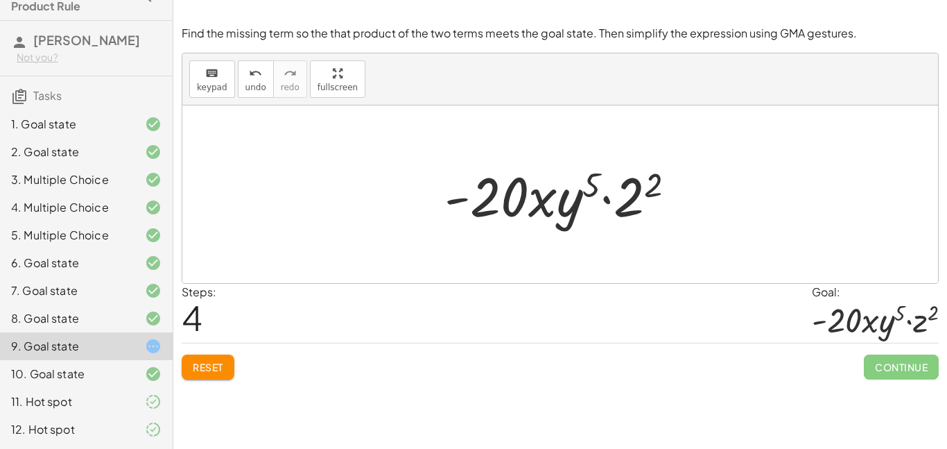
click at [311, 207] on div at bounding box center [560, 193] width 756 height 177
click at [158, 346] on icon at bounding box center [153, 346] width 17 height 17
